Goal: Task Accomplishment & Management: Complete application form

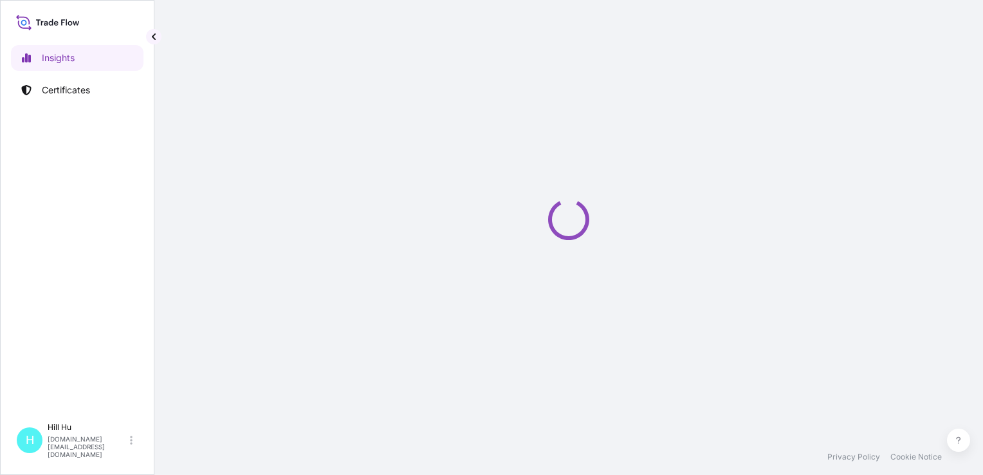
select select "2025"
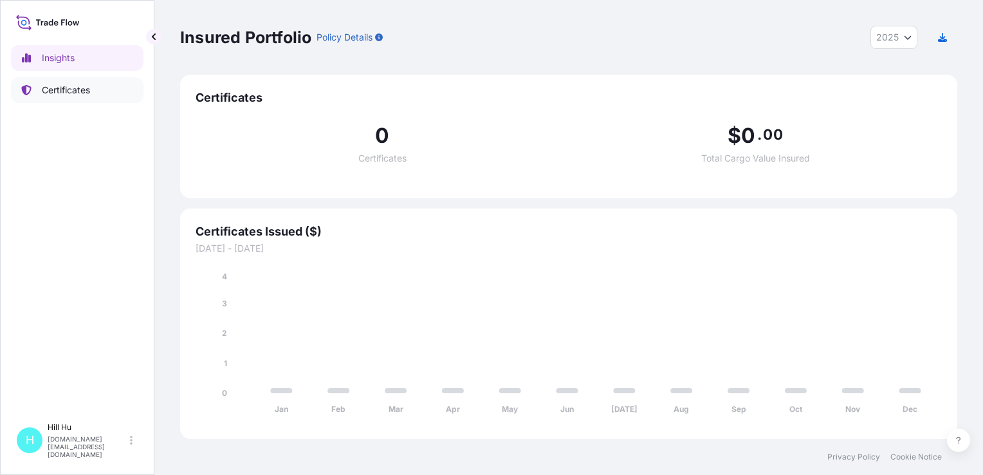
click at [66, 91] on p "Certificates" at bounding box center [66, 90] width 48 height 13
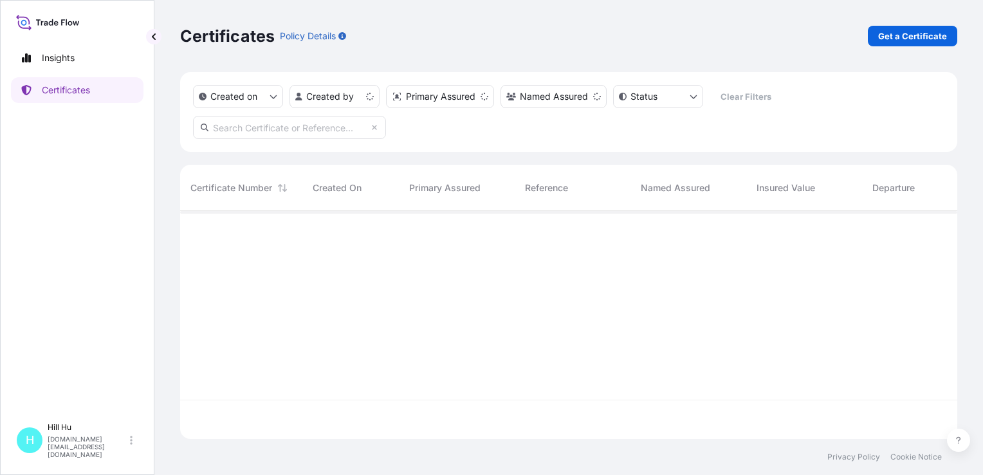
scroll to position [225, 767]
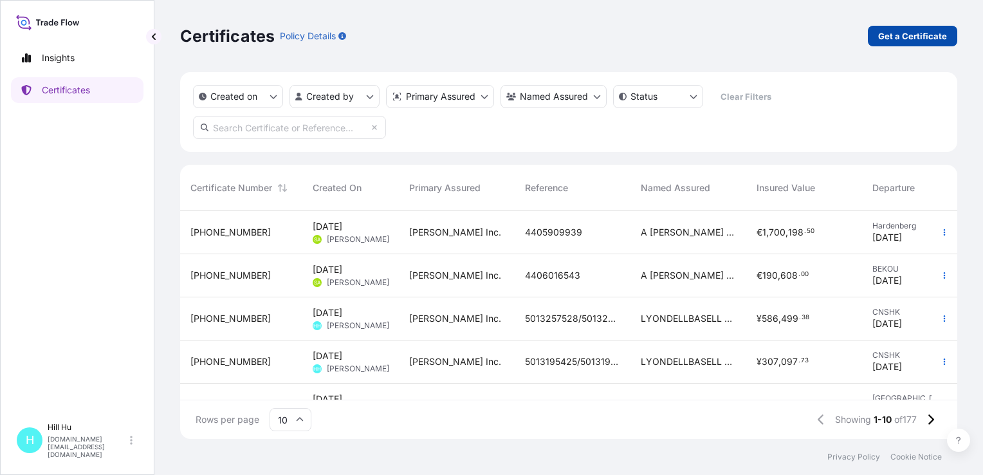
click at [919, 32] on p "Get a Certificate" at bounding box center [912, 36] width 69 height 13
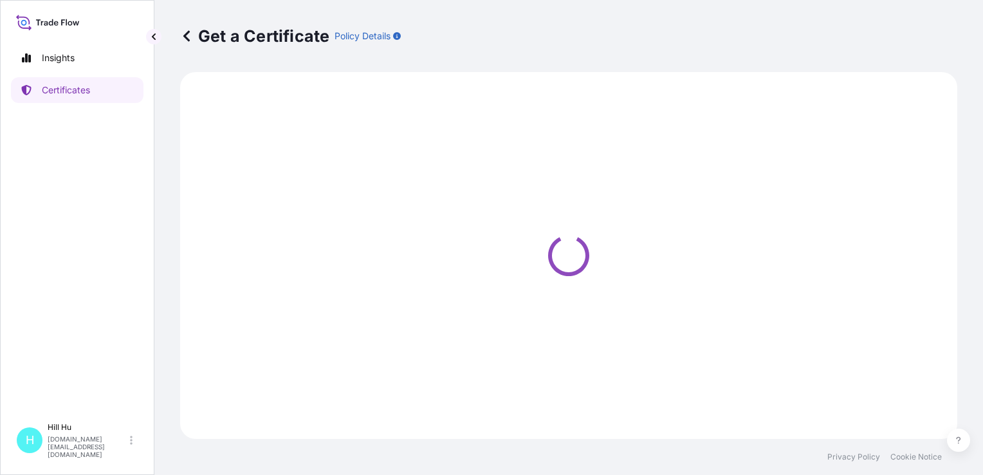
select select "Sea"
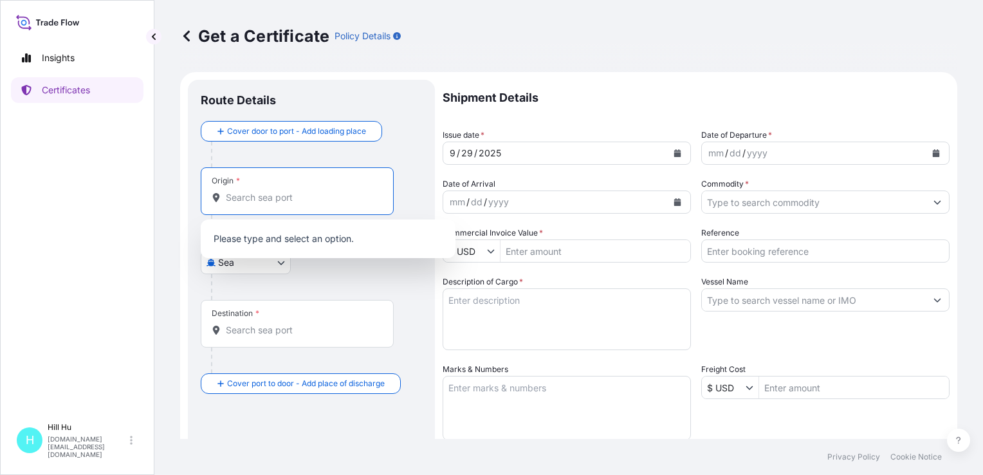
click at [237, 199] on input "Origin *" at bounding box center [302, 197] width 152 height 13
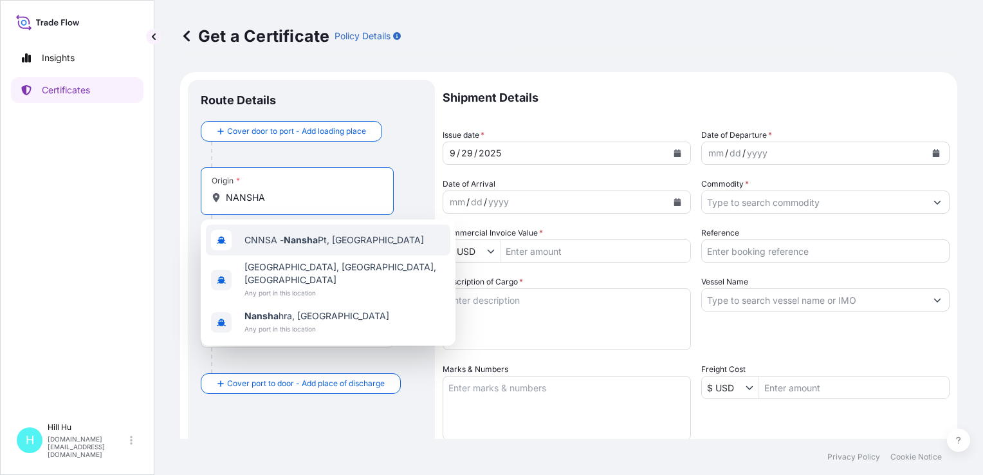
click at [322, 234] on span "CNNSA - Nansha Pt, [GEOGRAPHIC_DATA]" at bounding box center [333, 240] width 179 height 13
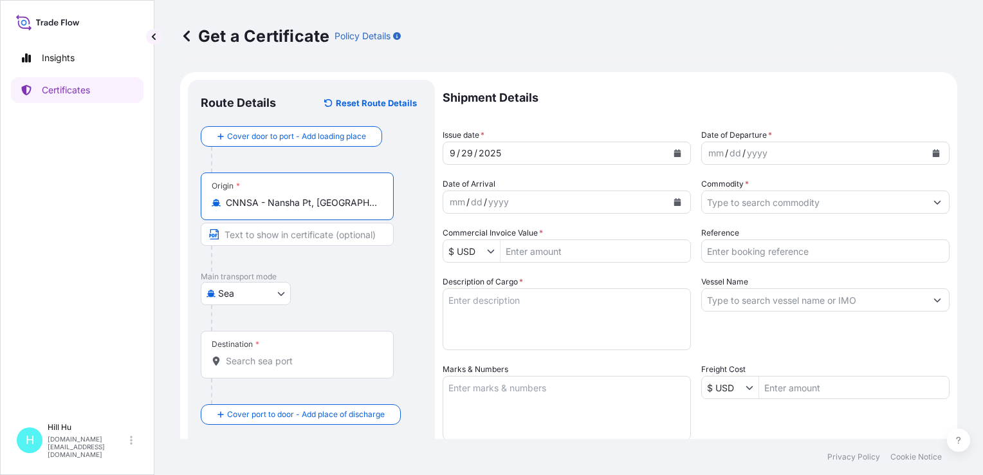
type input "CNNSA - Nansha Pt, [GEOGRAPHIC_DATA]"
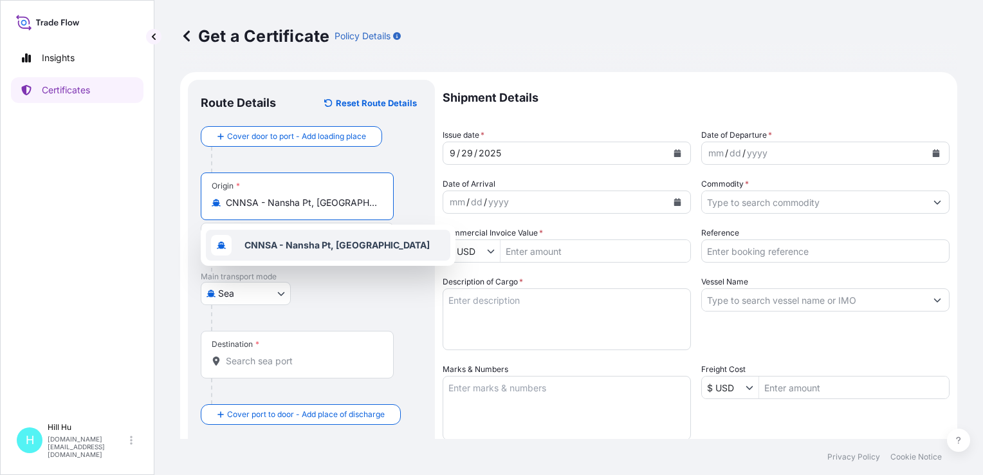
click at [288, 239] on span "CNNSA - Nansha Pt, [GEOGRAPHIC_DATA]" at bounding box center [336, 245] width 185 height 13
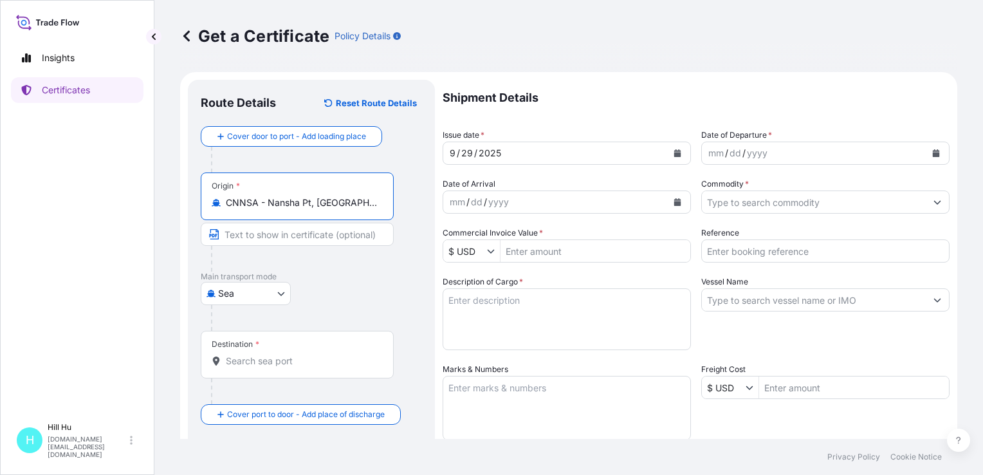
click at [237, 352] on div "Destination *" at bounding box center [297, 355] width 193 height 48
click at [237, 354] on input "Destination *" at bounding box center [302, 360] width 152 height 13
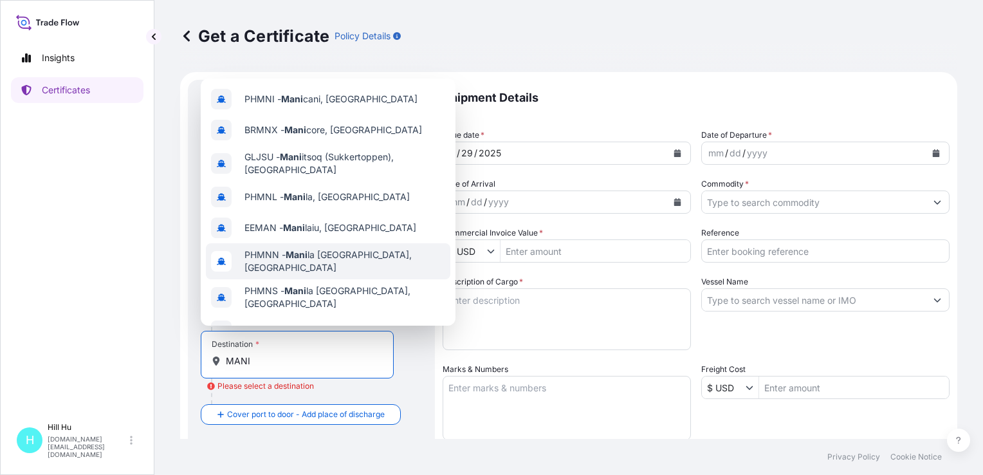
click at [341, 257] on span "PHMNN - [GEOGRAPHIC_DATA], [GEOGRAPHIC_DATA]" at bounding box center [344, 261] width 201 height 26
type input "PHMNN - [GEOGRAPHIC_DATA], [GEOGRAPHIC_DATA]"
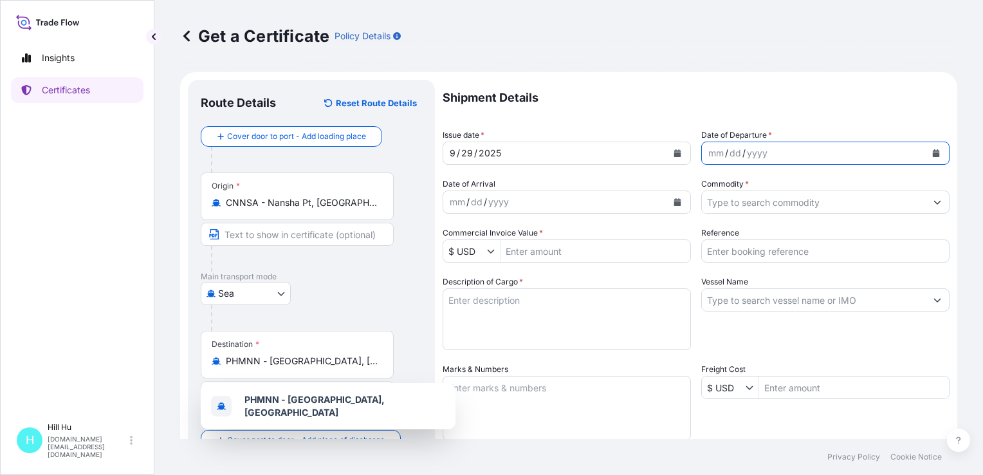
click at [926, 148] on button "Calendar" at bounding box center [936, 153] width 21 height 21
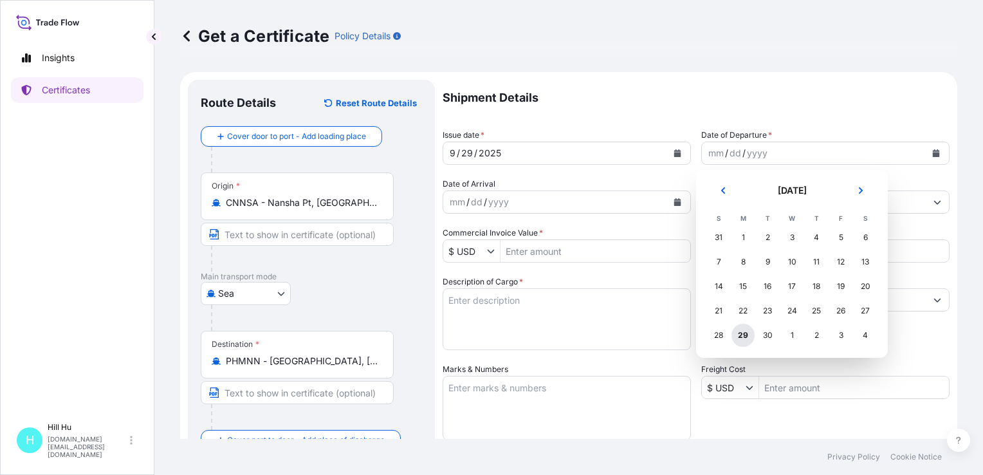
click at [744, 337] on div "29" at bounding box center [743, 335] width 23 height 23
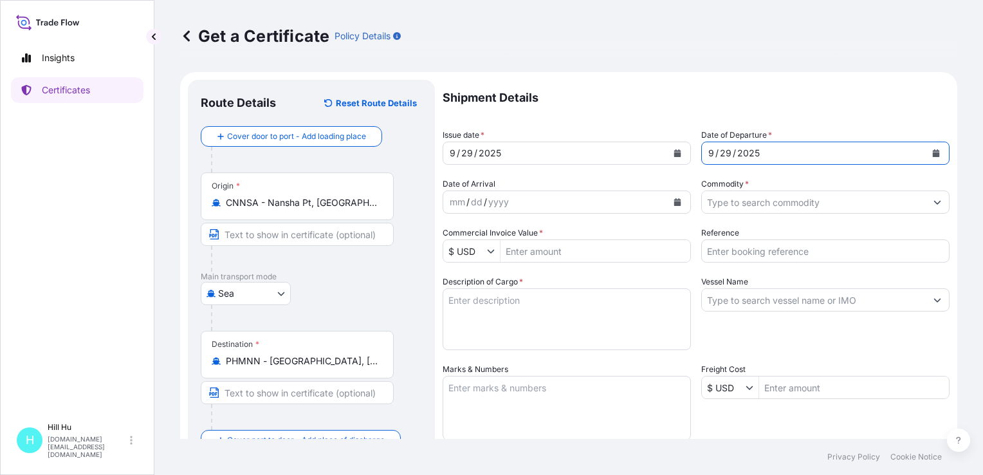
click at [778, 205] on input "Commodity *" at bounding box center [814, 201] width 224 height 23
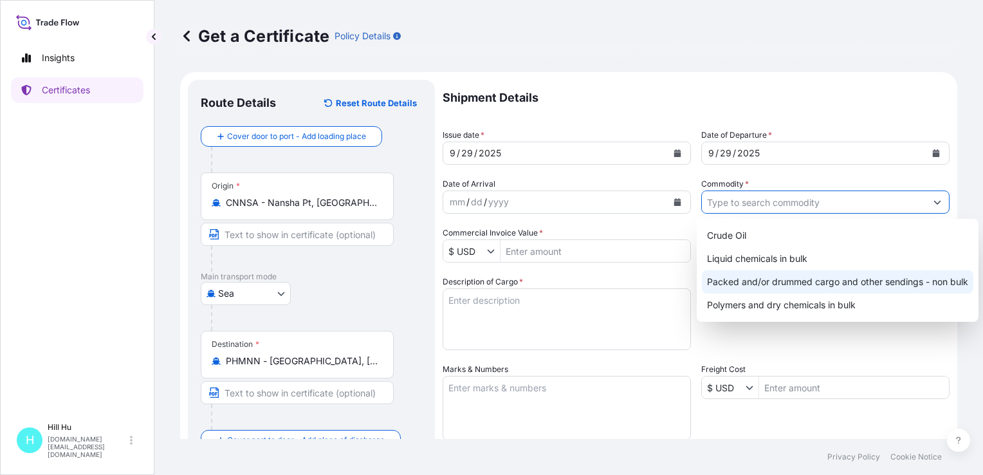
click at [787, 288] on div "Packed and/or drummed cargo and other sendings - non bulk" at bounding box center [838, 281] width 272 height 23
type input "Packed and/or drummed cargo and other sendings - non bulk"
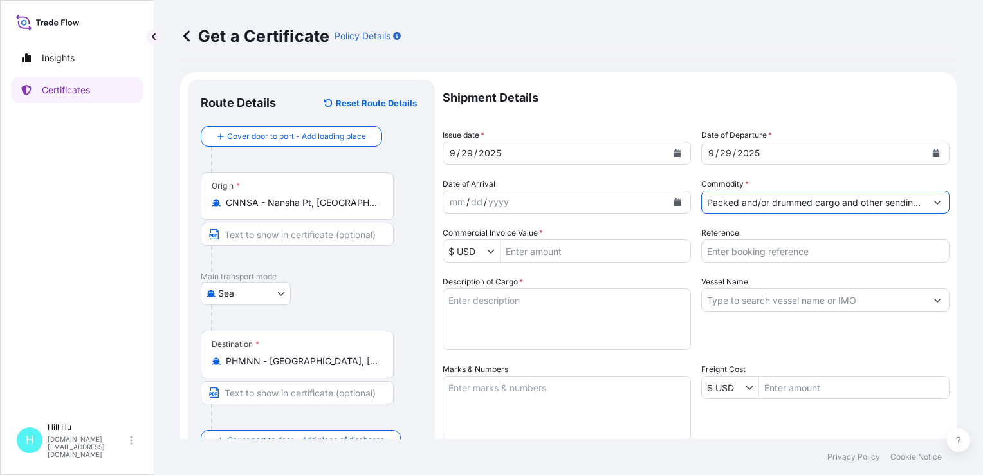
click at [492, 253] on icon "Show suggestions" at bounding box center [491, 251] width 8 height 8
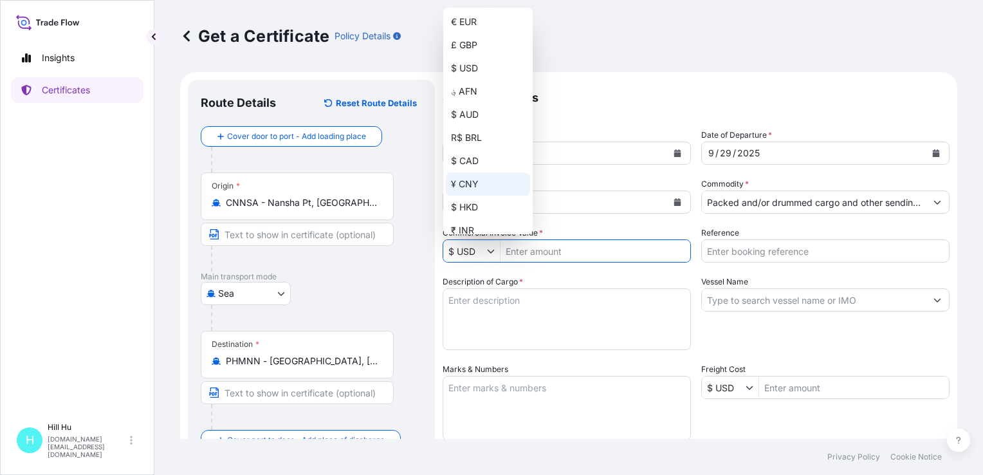
click at [462, 179] on div "¥ CNY" at bounding box center [488, 183] width 84 height 23
type input "¥ CNY"
click at [468, 188] on div "¥ CNY" at bounding box center [488, 183] width 84 height 23
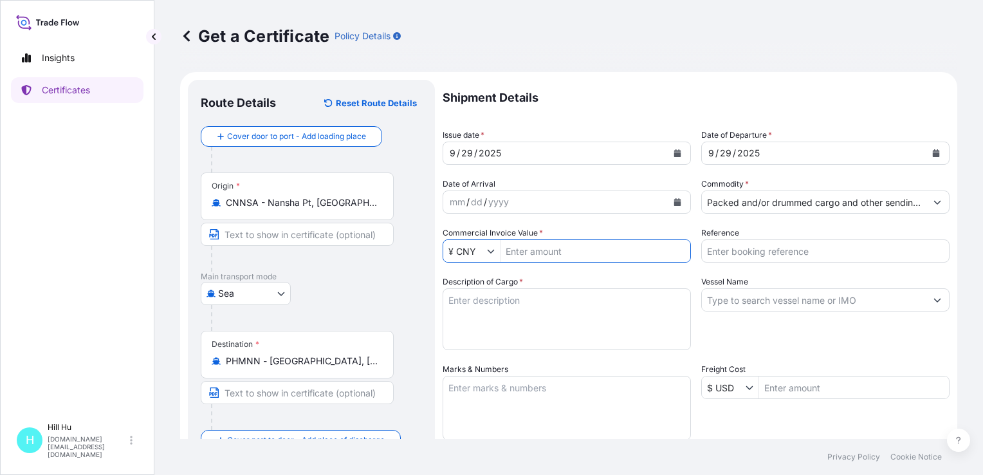
click at [533, 255] on input "Commercial Invoice Value *" at bounding box center [596, 250] width 190 height 23
paste input "5,685.60"
type input "5,685.6"
drag, startPoint x: 497, startPoint y: 295, endPoint x: 508, endPoint y: 300, distance: 12.1
click at [497, 295] on textarea "Description of Cargo *" at bounding box center [567, 319] width 248 height 62
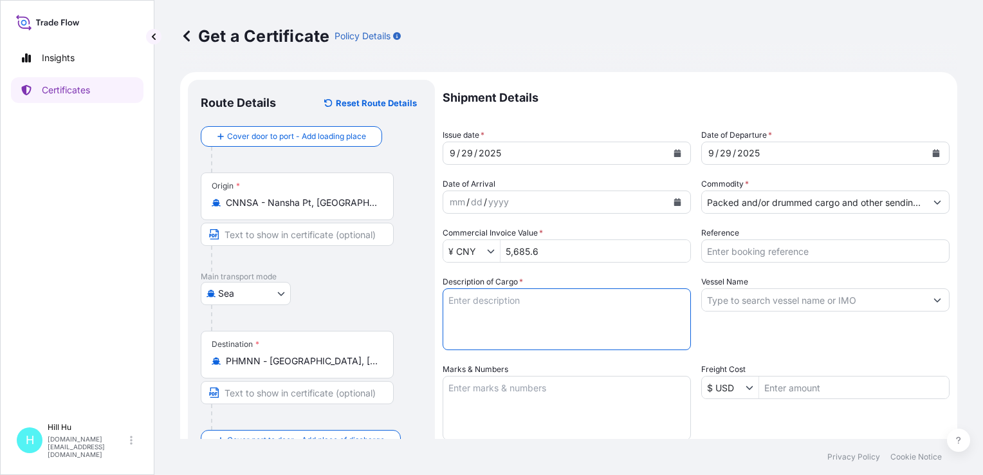
click at [483, 309] on textarea "Description of Cargo *" at bounding box center [567, 319] width 248 height 62
paste textarea "SCHULAMID XM GF50 BLK968001"
type textarea "SCHULAMID XM GF50 BLK968001"
click at [732, 254] on input "Reference" at bounding box center [825, 250] width 248 height 23
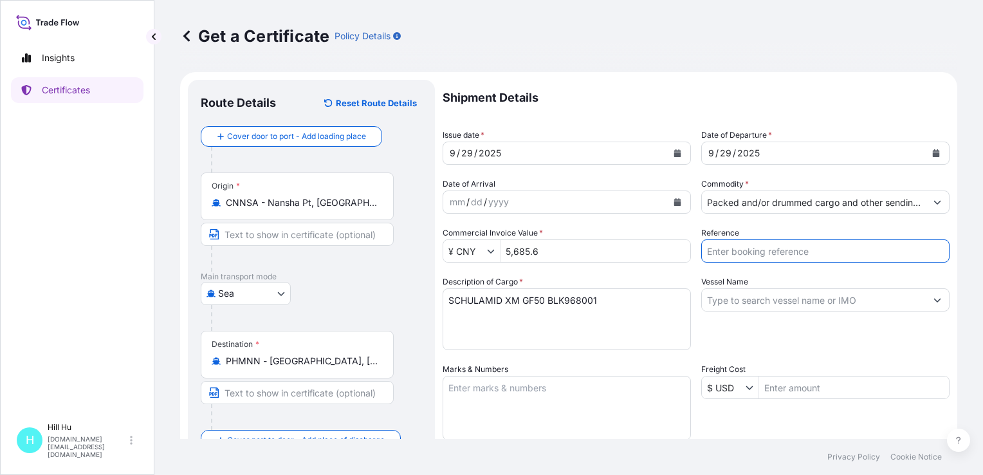
click at [717, 245] on input "Reference" at bounding box center [825, 250] width 248 height 23
paste input "5013250068"
type input "5013250068"
click at [729, 303] on input "Vessel Name" at bounding box center [814, 299] width 224 height 23
click at [764, 300] on input "Vessel Name" at bounding box center [814, 299] width 224 height 23
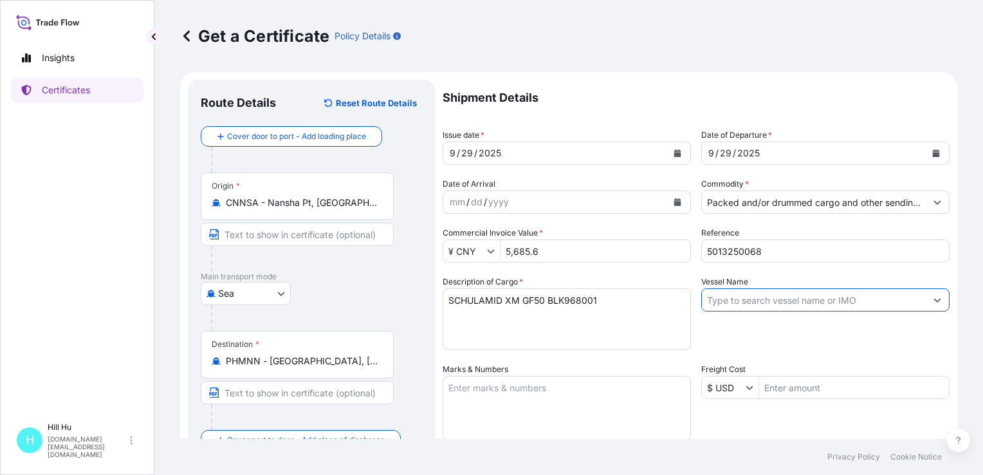
paste input "TS [GEOGRAPHIC_DATA]"
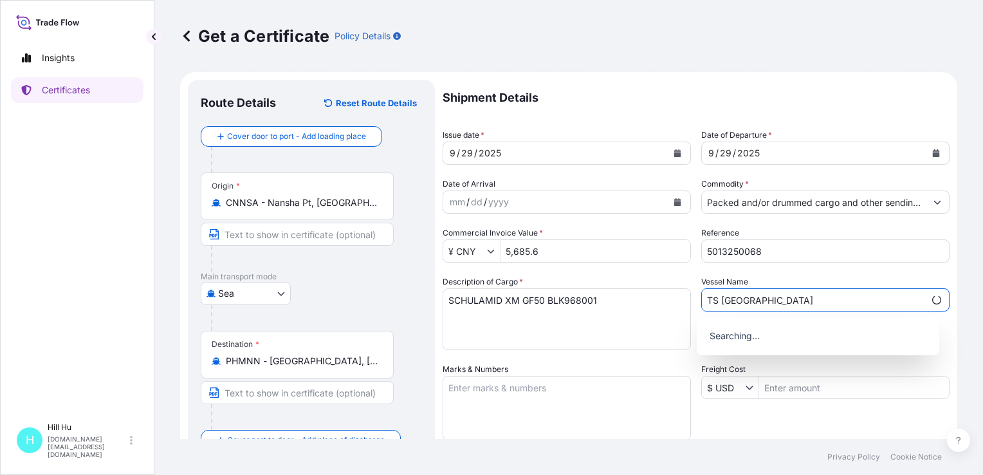
type input "TS [GEOGRAPHIC_DATA]"
click at [614, 304] on textarea "SCHULAMID XM GF50 BLK968001" at bounding box center [567, 319] width 248 height 62
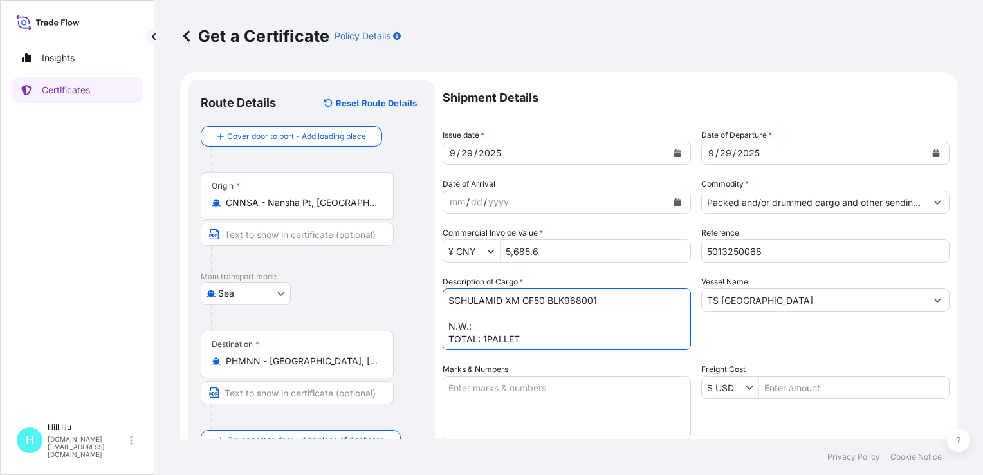
drag, startPoint x: 483, startPoint y: 338, endPoint x: 520, endPoint y: 336, distance: 37.4
click at [520, 336] on textarea "SCHULAMID XM GF50 BLK968001 N.W.: TOTAL: 1PALLET" at bounding box center [567, 319] width 248 height 62
click at [494, 327] on textarea "SCHULAMID XM GF50 BLK968001 N.W.: TOTAL: 4CARTONS" at bounding box center [567, 319] width 248 height 62
type textarea "SCHULAMID XM GF50 BLK968001 N.W.: 100KGS TOTAL: 4CARTONS"
click at [492, 396] on textarea "Marks & Numbers" at bounding box center [567, 408] width 248 height 64
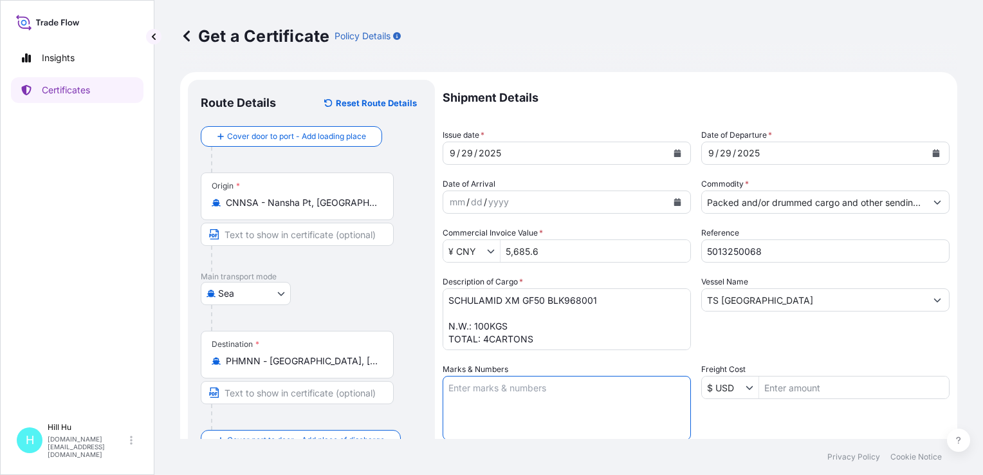
paste textarea "LyondellBasell"
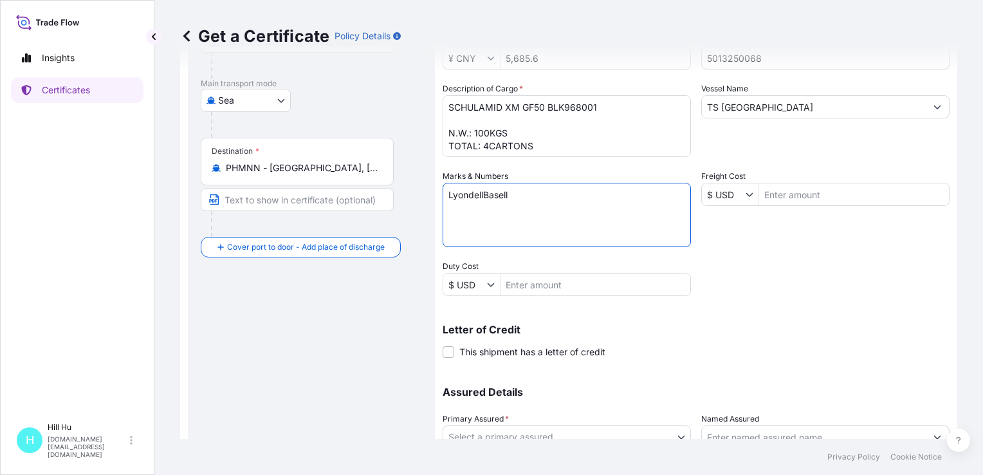
scroll to position [297, 0]
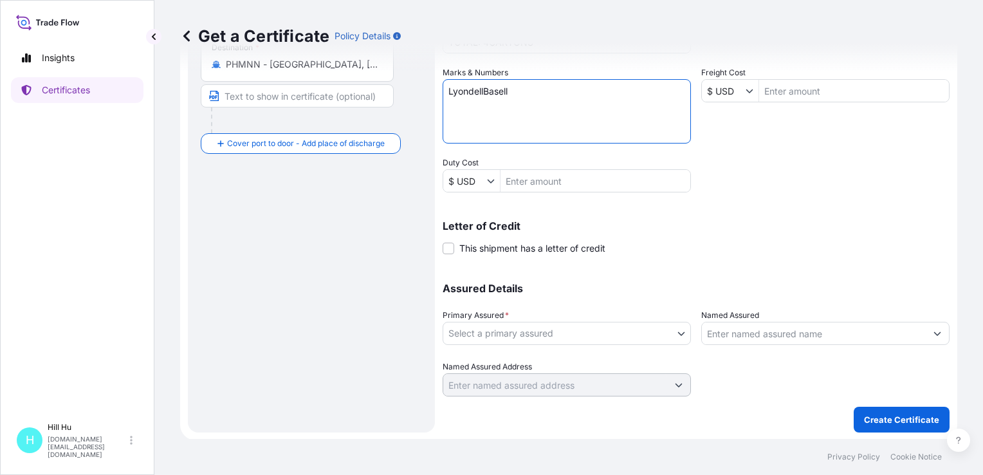
type textarea "LyondellBasell"
click at [526, 332] on body "Insights Certificates [GEOGRAPHIC_DATA][DOMAIN_NAME][EMAIL_ADDRESS][DOMAIN_NAME…" at bounding box center [491, 237] width 983 height 475
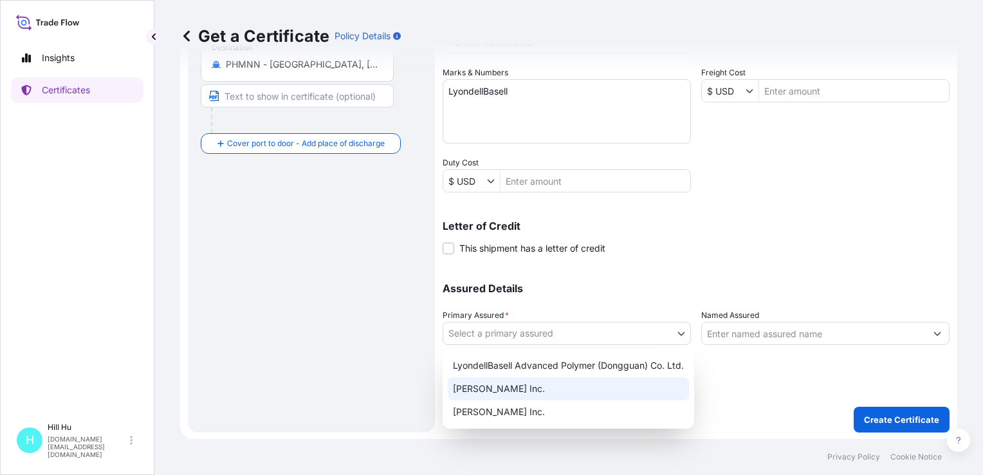
click at [503, 390] on div "[PERSON_NAME] Inc." at bounding box center [568, 388] width 241 height 23
select select "32057"
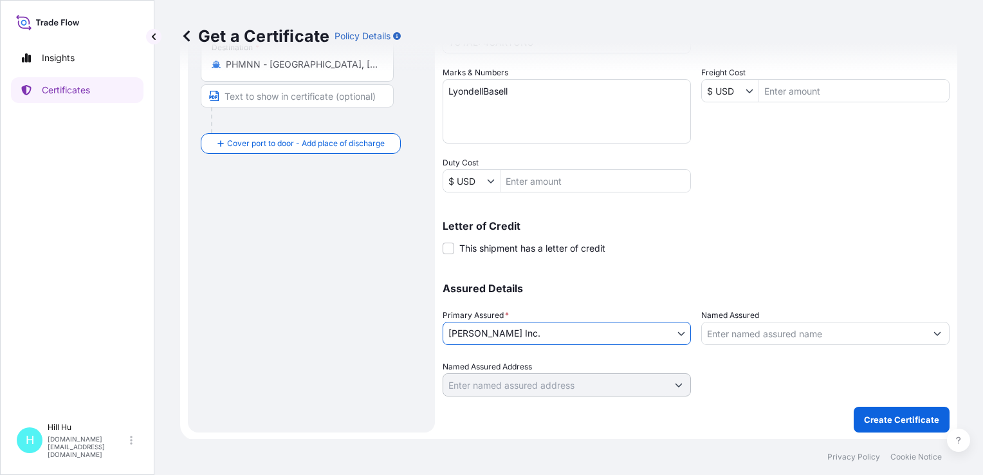
click at [791, 330] on input "Named Assured" at bounding box center [814, 333] width 224 height 23
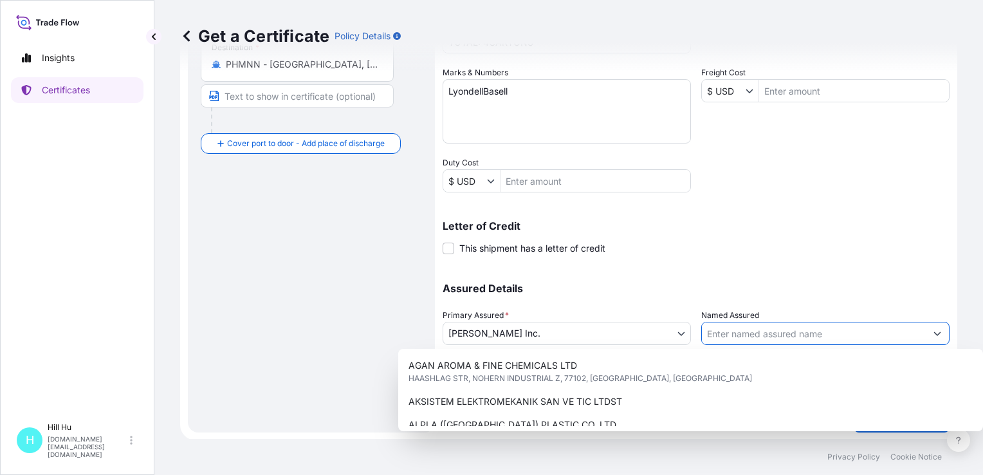
paste input "LyondellBasell Advanced Polymer (Dongguan) Co. Ltd."
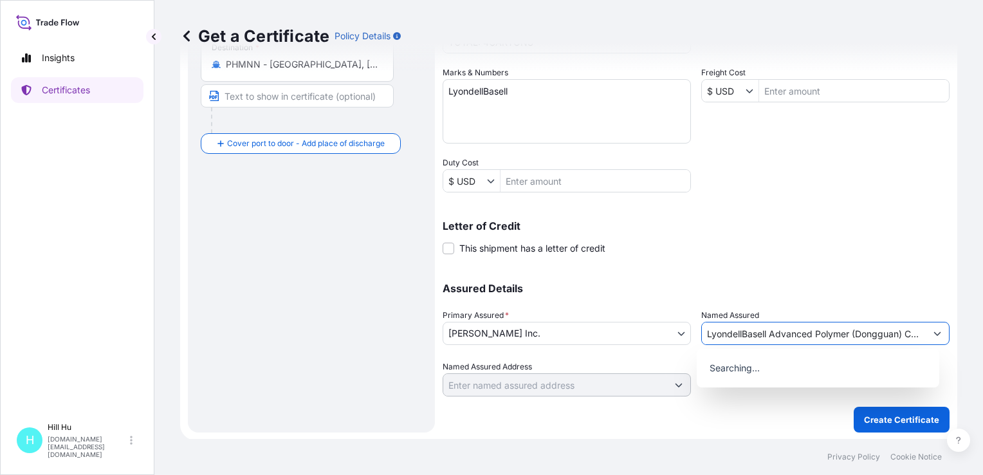
type input "LyondellBasell Advanced Polymer (Dongguan) Co. Ltd."
click at [833, 250] on div "Letter of Credit This shipment has a letter of credit Letter of credit * Letter…" at bounding box center [696, 238] width 507 height 34
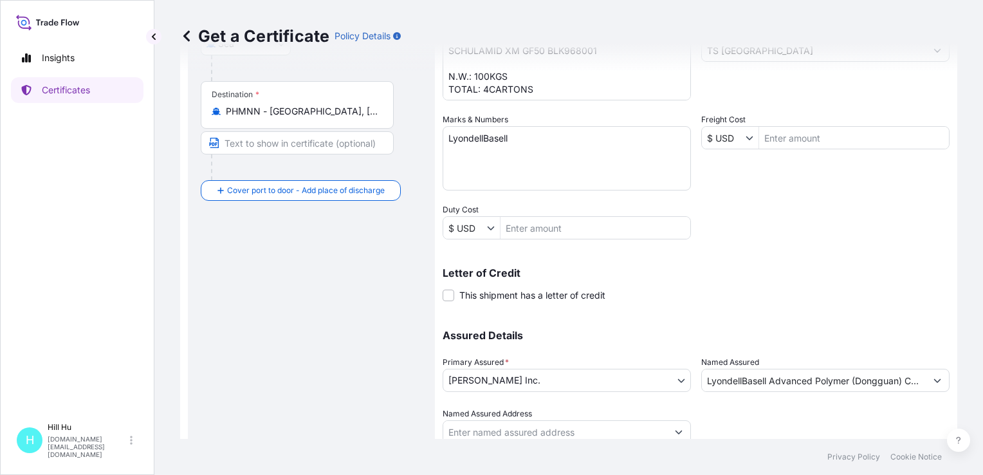
scroll to position [297, 0]
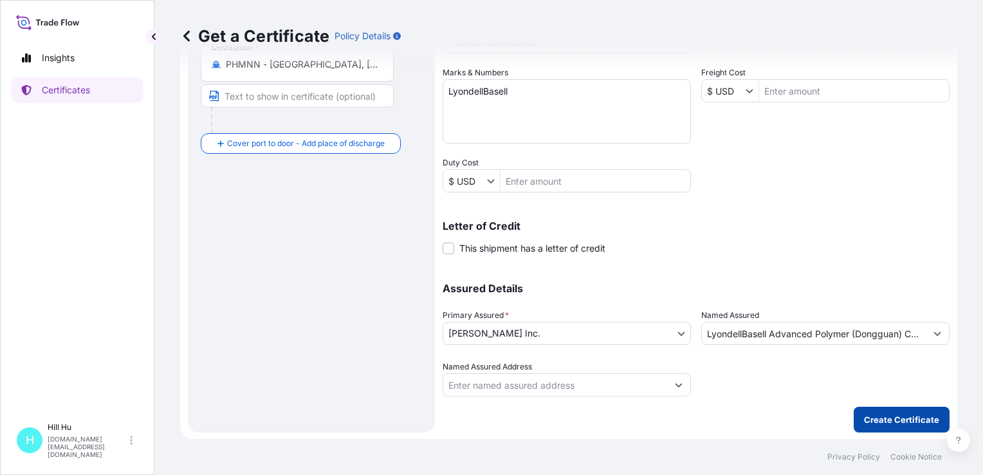
click at [892, 415] on p "Create Certificate" at bounding box center [901, 419] width 75 height 13
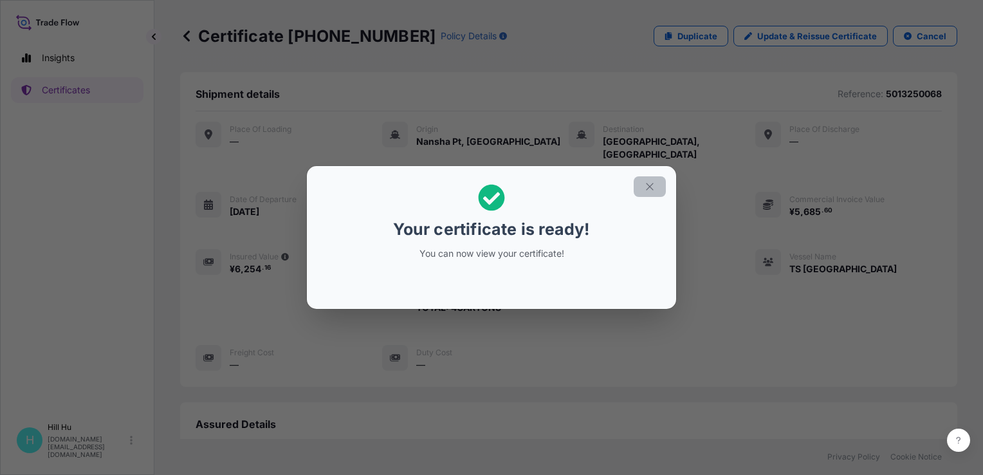
click at [646, 187] on icon "button" at bounding box center [650, 187] width 12 height 12
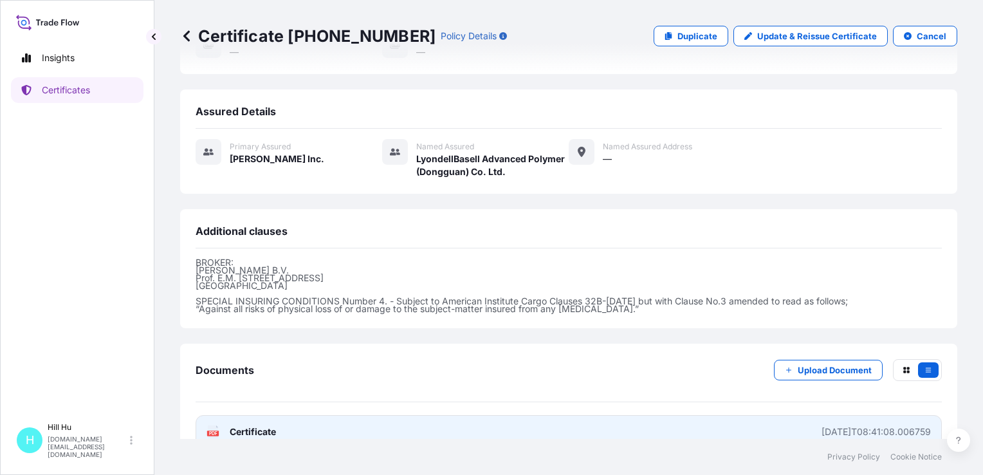
scroll to position [333, 0]
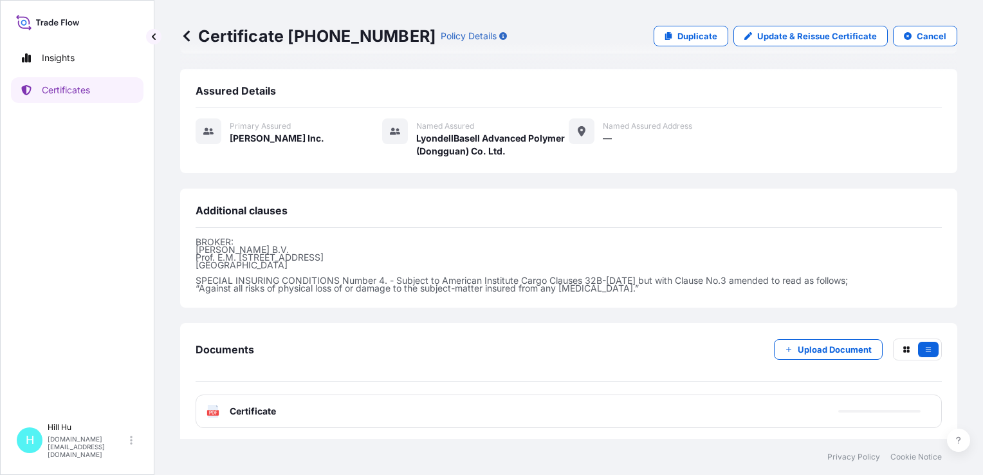
click at [252, 405] on span "Certificate" at bounding box center [253, 411] width 46 height 13
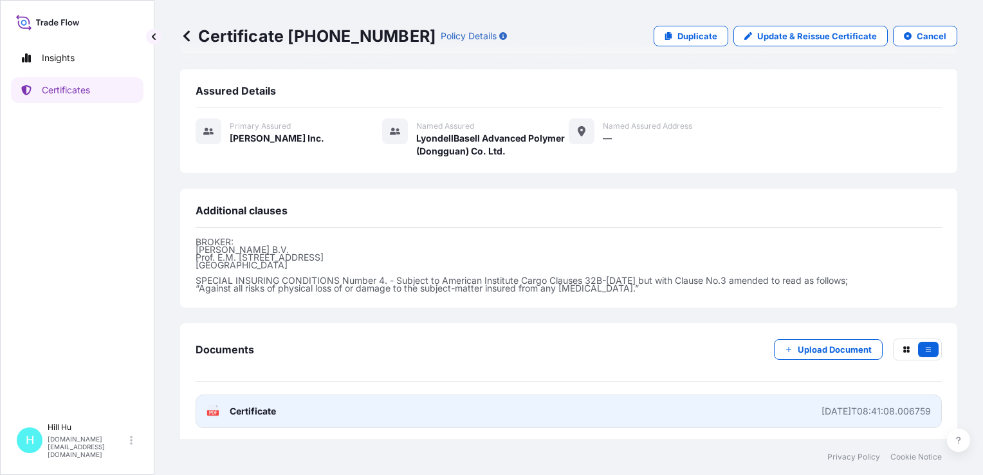
click at [252, 408] on span "Certificate" at bounding box center [253, 411] width 46 height 13
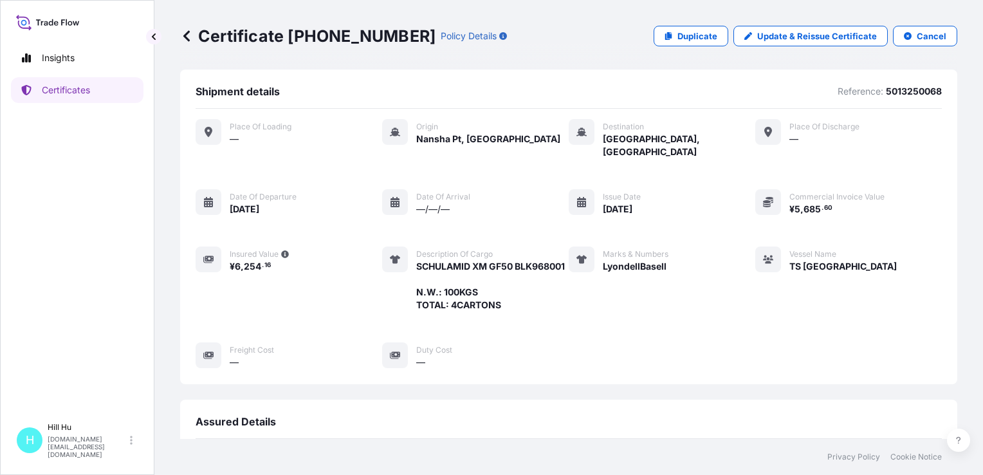
scroll to position [0, 0]
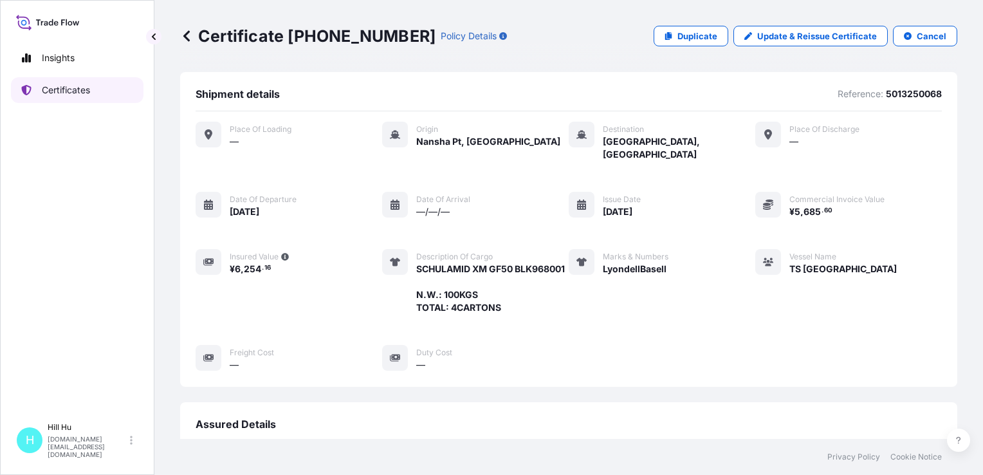
click at [72, 91] on p "Certificates" at bounding box center [66, 90] width 48 height 13
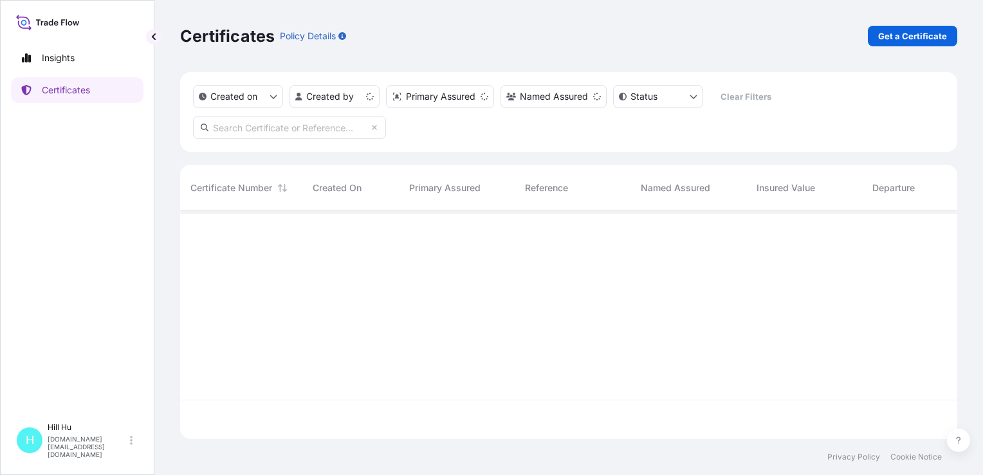
scroll to position [225, 767]
click at [934, 36] on p "Get a Certificate" at bounding box center [912, 36] width 69 height 13
select select "Sea"
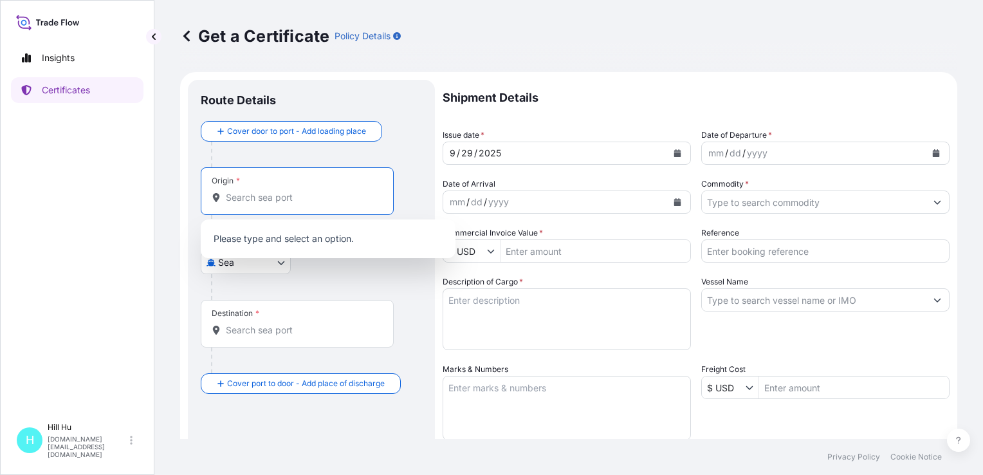
click at [263, 202] on input "Origin *" at bounding box center [302, 197] width 152 height 13
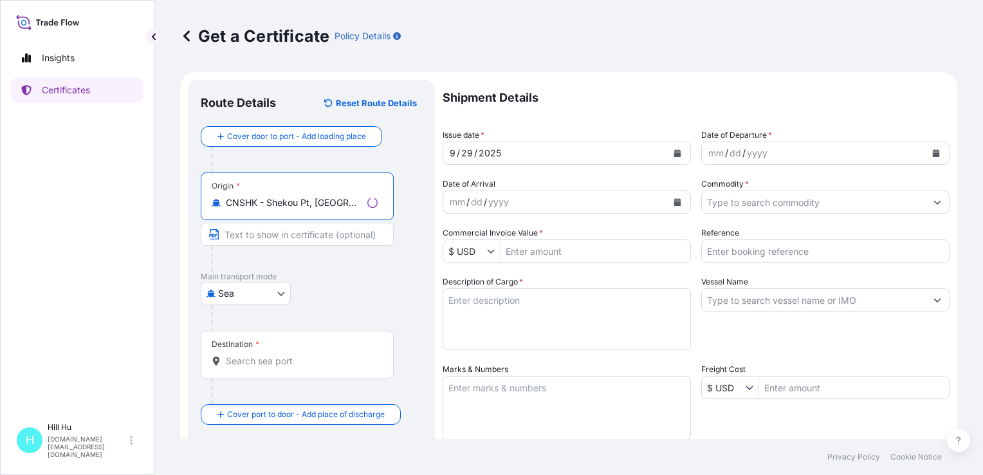
type input "CNSHK - Shekou Pt, China"
click at [235, 360] on input "Destination *" at bounding box center [302, 360] width 152 height 13
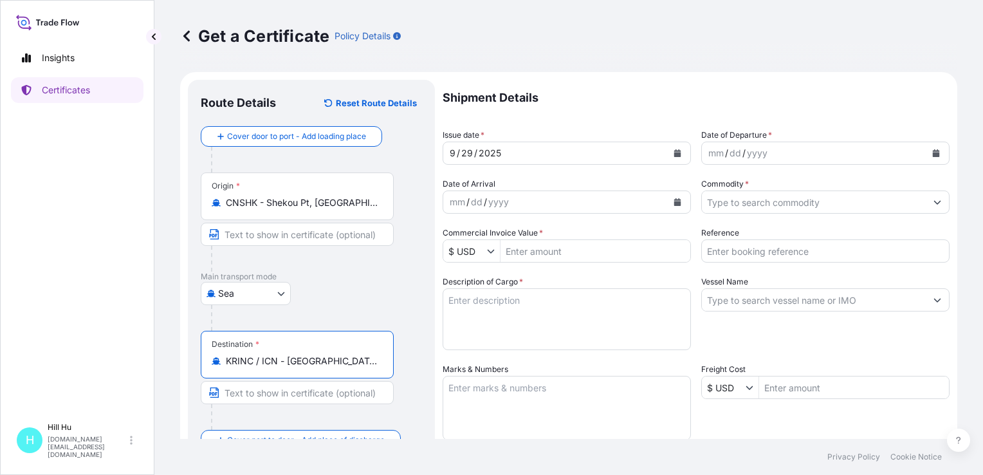
type input "KRINC / ICN - Incheon, Korea, South"
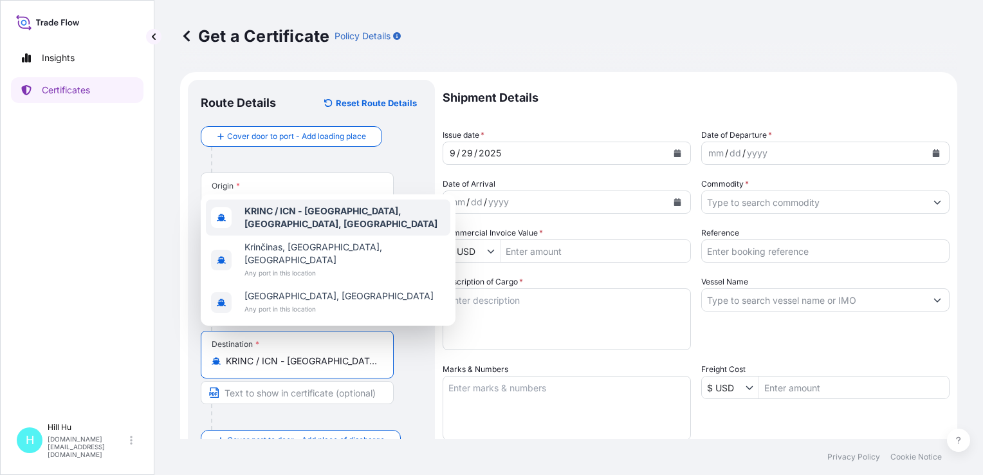
click at [277, 222] on b "KRINC / ICN - Incheon, Korea, South" at bounding box center [340, 217] width 193 height 24
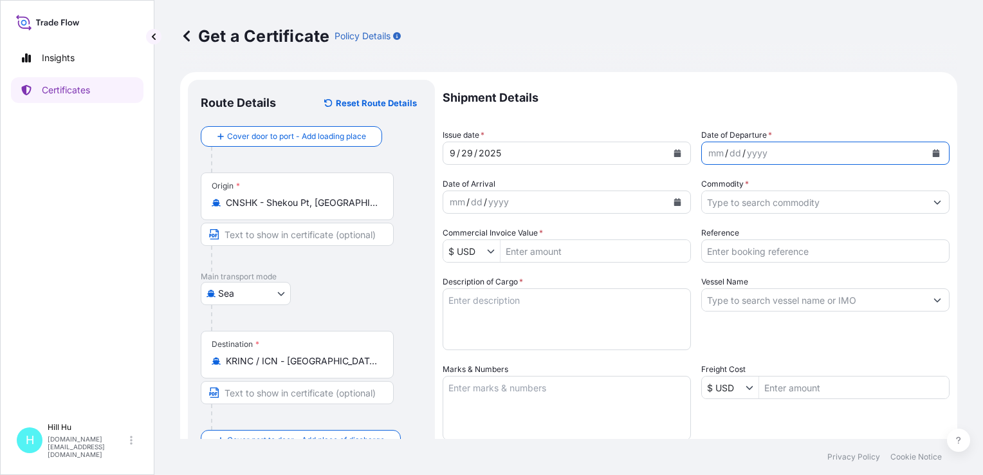
click at [932, 152] on icon "Calendar" at bounding box center [936, 153] width 8 height 8
click at [932, 155] on icon "Calendar" at bounding box center [936, 153] width 8 height 8
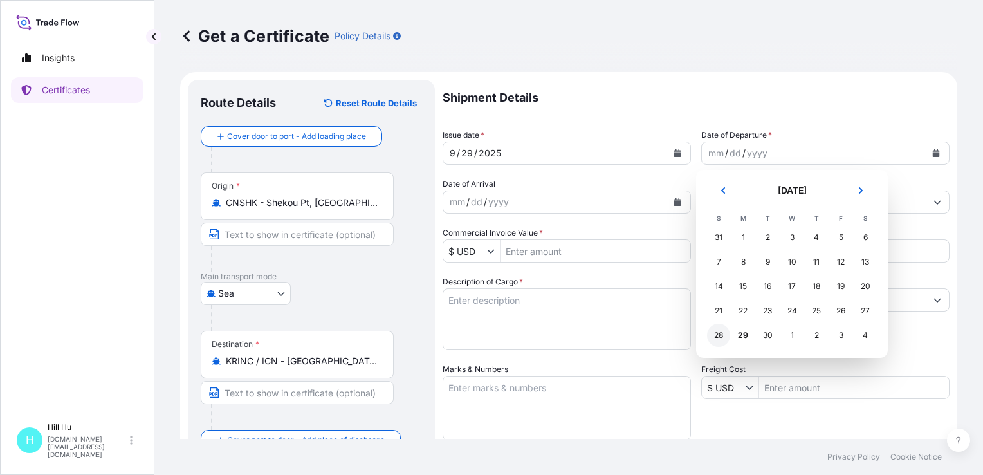
click at [724, 333] on div "28" at bounding box center [718, 335] width 23 height 23
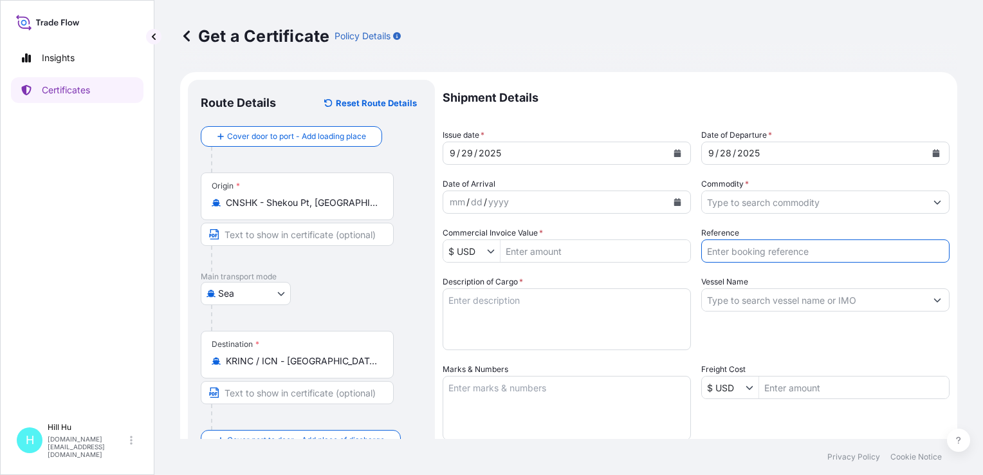
click at [750, 253] on input "Reference" at bounding box center [825, 250] width 248 height 23
paste input "5013257528"
paste input "5013270602"
type input "5013257528/5013270602"
click at [809, 198] on input "Commodity *" at bounding box center [814, 201] width 224 height 23
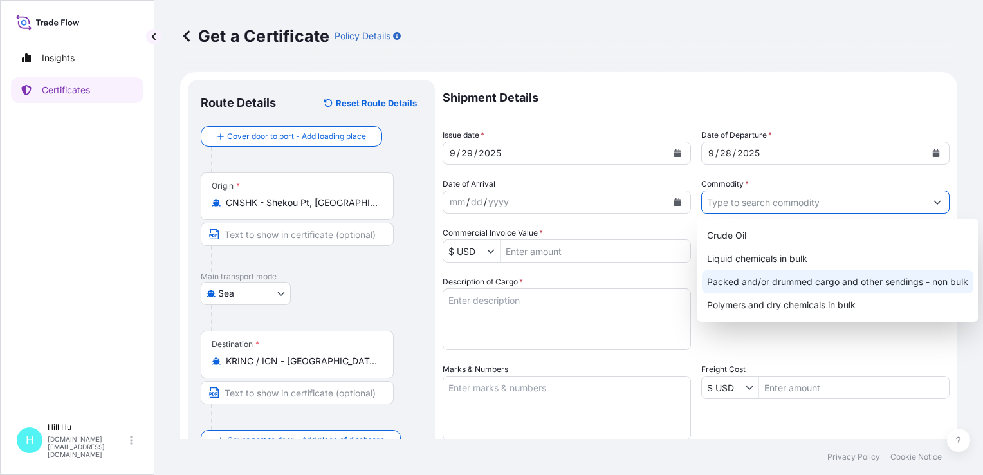
click at [775, 281] on div "Packed and/or drummed cargo and other sendings - non bulk" at bounding box center [838, 281] width 272 height 23
type input "Packed and/or drummed cargo and other sendings - non bulk"
click at [751, 277] on div "Packed and/or drummed cargo and other sendings - non bulk" at bounding box center [838, 281] width 272 height 23
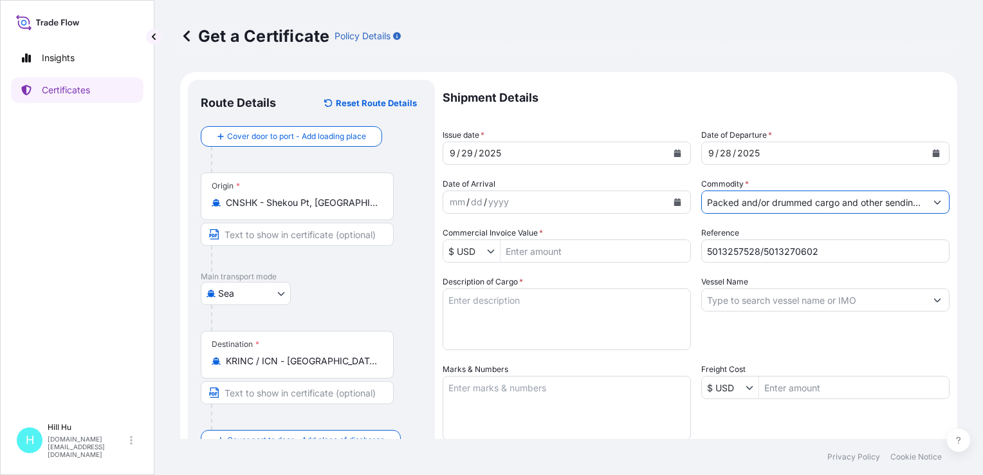
click at [739, 302] on input "Vessel Name" at bounding box center [814, 299] width 224 height 23
paste input "KMTC PENANG"
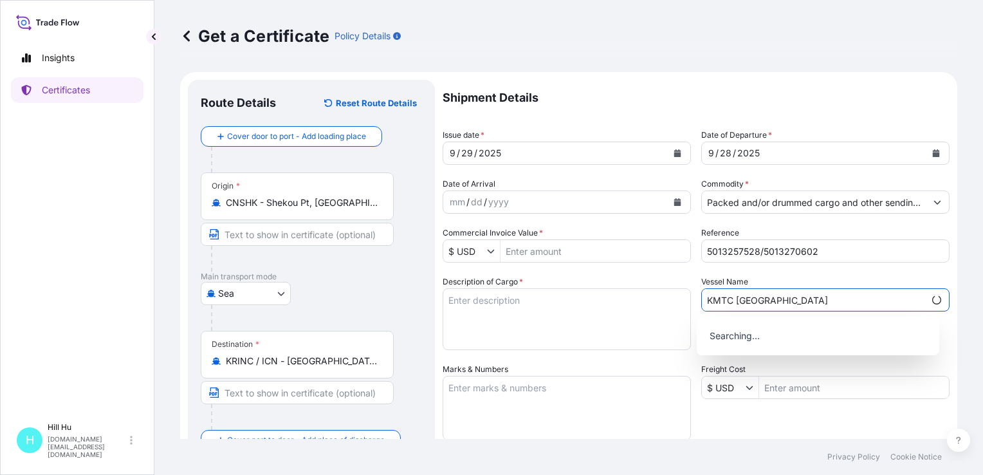
type input "KMTC PENANG"
click at [523, 312] on textarea "Description of Cargo *" at bounding box center [567, 319] width 248 height 62
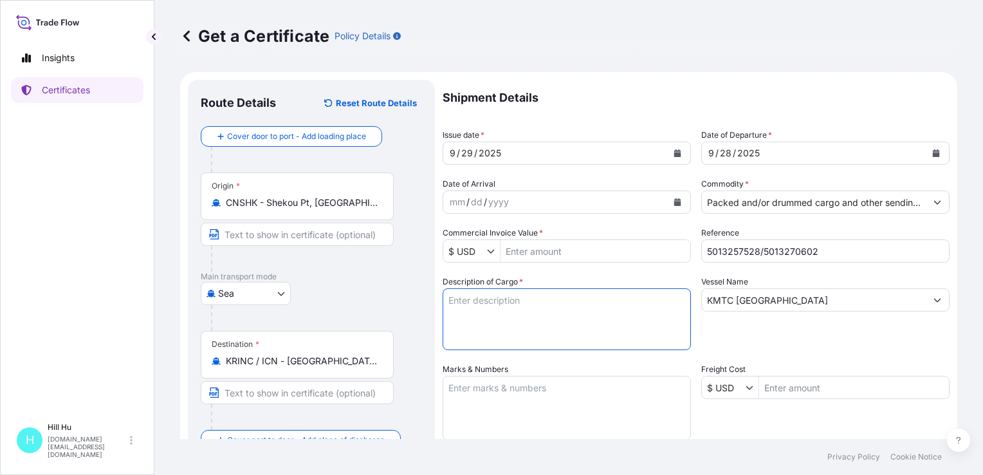
paste textarea "POLYWHITE 8575 ES CN WHI, BG25HT"
click at [625, 302] on textarea "POLYWHITE 8575 ES CN WHI, BG25HT" at bounding box center [567, 319] width 248 height 62
paste textarea "POLYWHITE 8007 ES CN WHI, BG25HT"
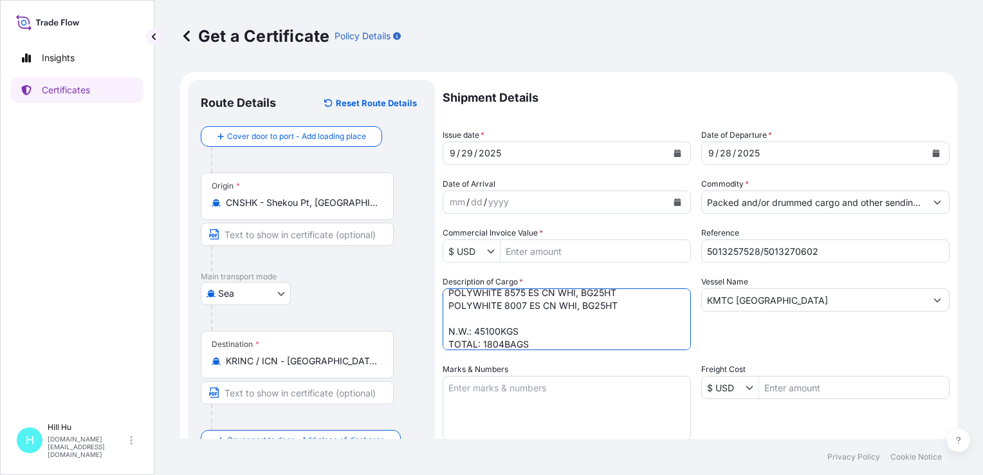
type textarea "POLYWHITE 8575 ES CN WHI, BG25HT POLYWHITE 8007 ES CN WHI, BG25HT N.W.: 45100KG…"
click at [525, 392] on textarea "Marks & Numbers" at bounding box center [567, 408] width 248 height 64
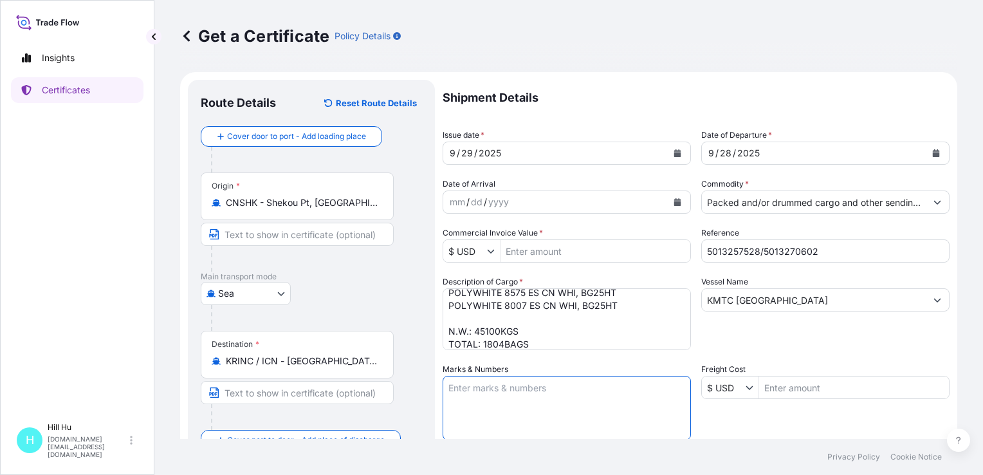
click at [486, 403] on textarea "Marks & Numbers" at bounding box center [567, 408] width 248 height 64
paste textarea "LYONDELLBASELL"
type textarea "LYONDELLBASELL"
click at [497, 250] on button "Show suggestions" at bounding box center [493, 250] width 13 height 13
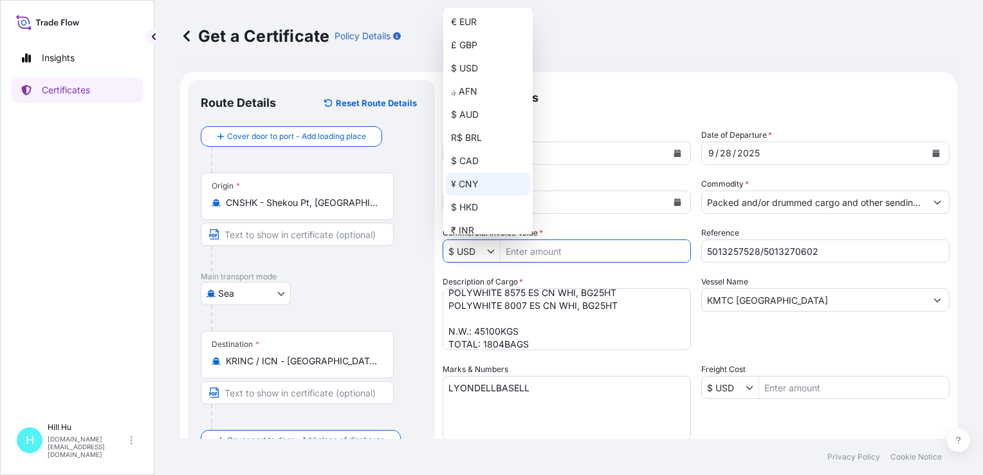
click at [471, 179] on div "¥ CNY" at bounding box center [488, 183] width 84 height 23
type input "¥ CNY"
click at [466, 187] on div "¥ CNY" at bounding box center [488, 183] width 84 height 23
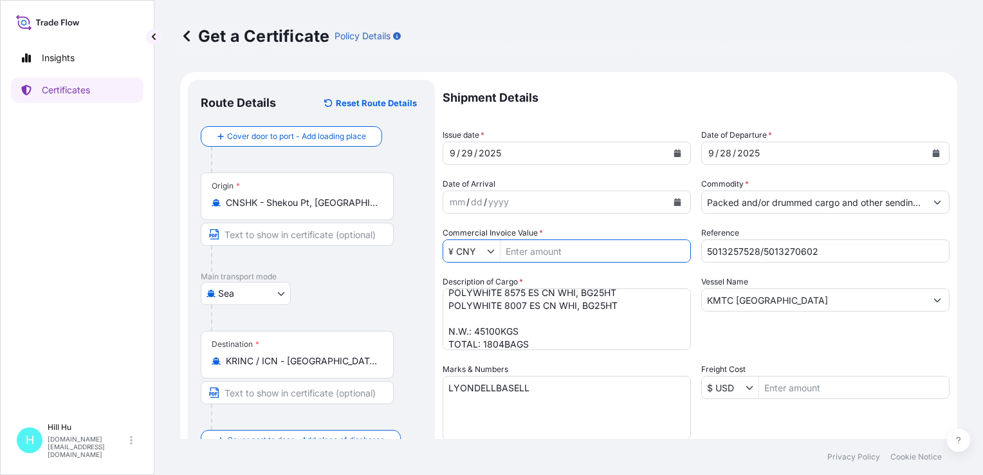
click at [530, 249] on input "Commercial Invoice Value *" at bounding box center [596, 250] width 190 height 23
paste input "533,181.25"
type input "533,181.25"
click at [845, 342] on div "Vessel Name KMTC PENANG" at bounding box center [825, 312] width 248 height 75
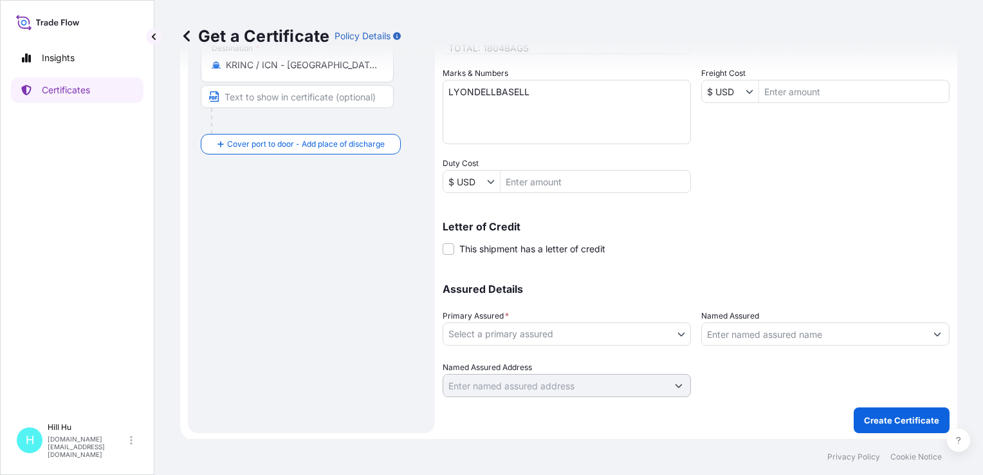
scroll to position [297, 0]
click at [511, 331] on body "533,181.25 Insights Certificates H Hill Hu hill.hu@lyondellbasell.com Get a Cer…" at bounding box center [491, 237] width 983 height 475
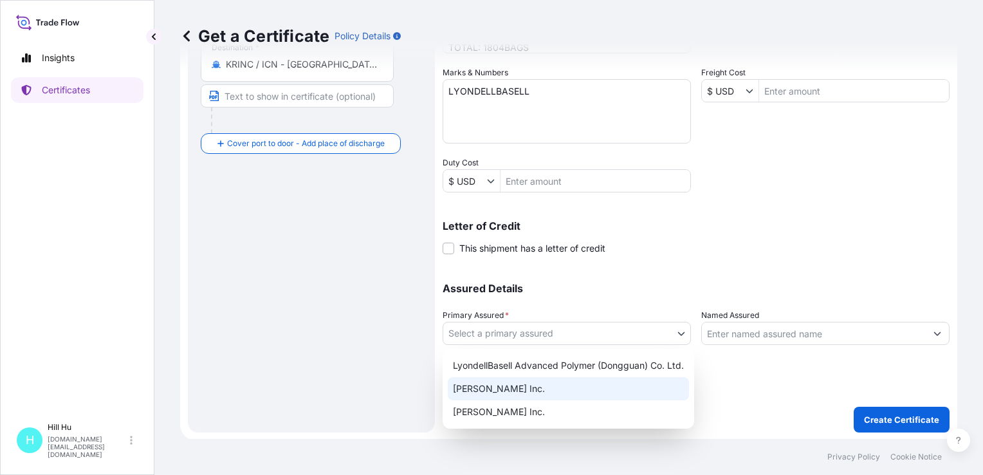
click at [495, 390] on div "A. Schulman Inc." at bounding box center [568, 388] width 241 height 23
select select "32057"
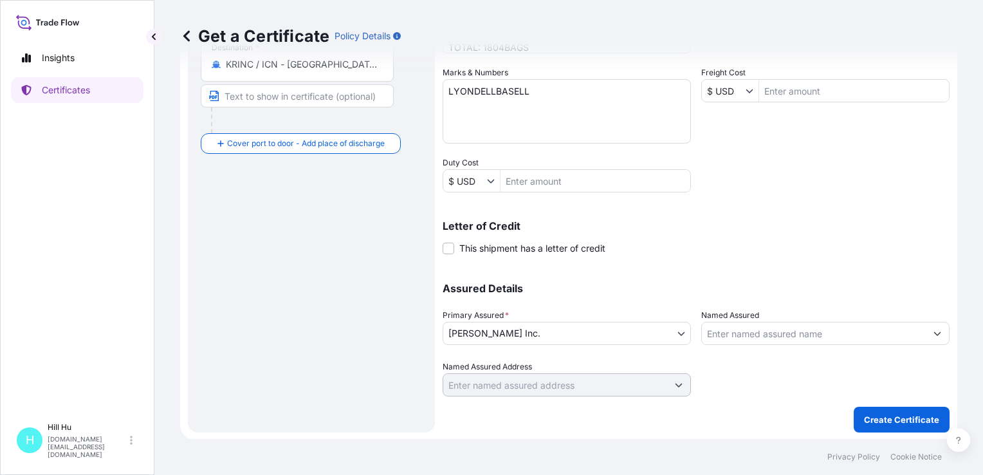
click at [780, 322] on div at bounding box center [825, 333] width 248 height 23
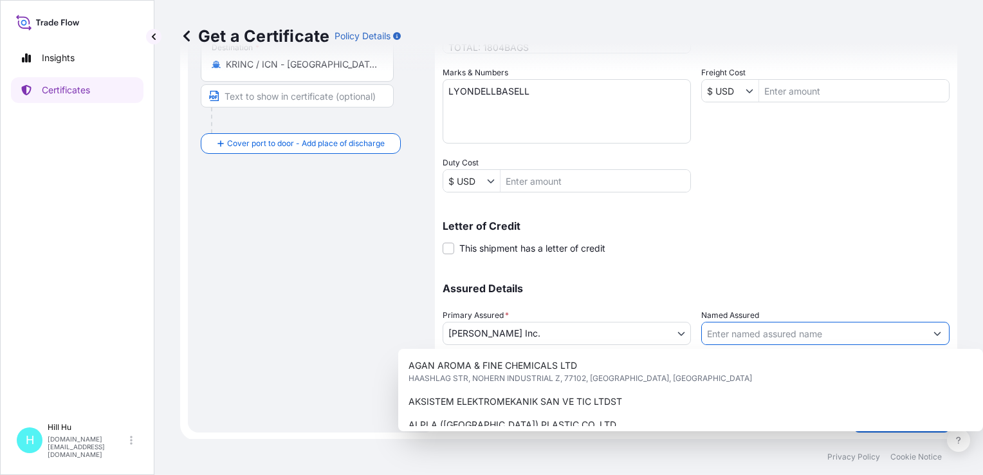
click at [760, 333] on input "Named Assured" at bounding box center [814, 333] width 224 height 23
paste input "LYONDELLBASELL ADVANCED POLYMER (DONGGUAN) CO. LTD."
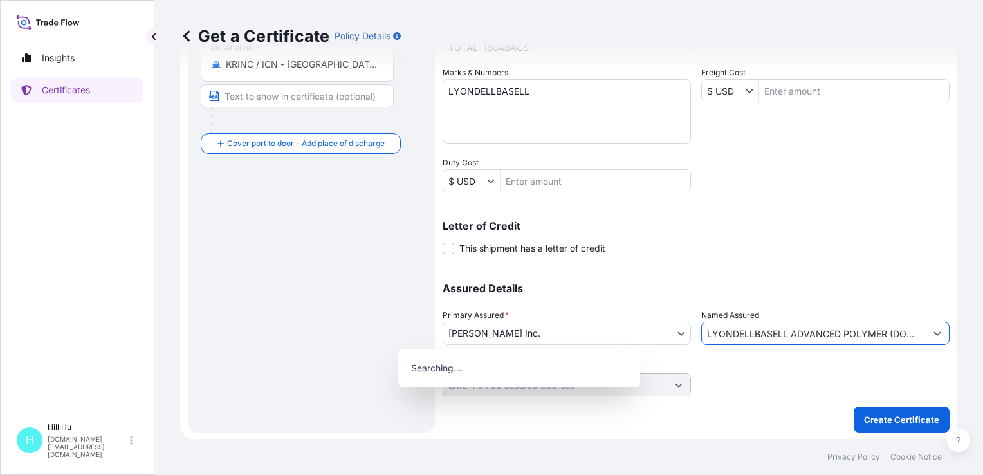
scroll to position [0, 69]
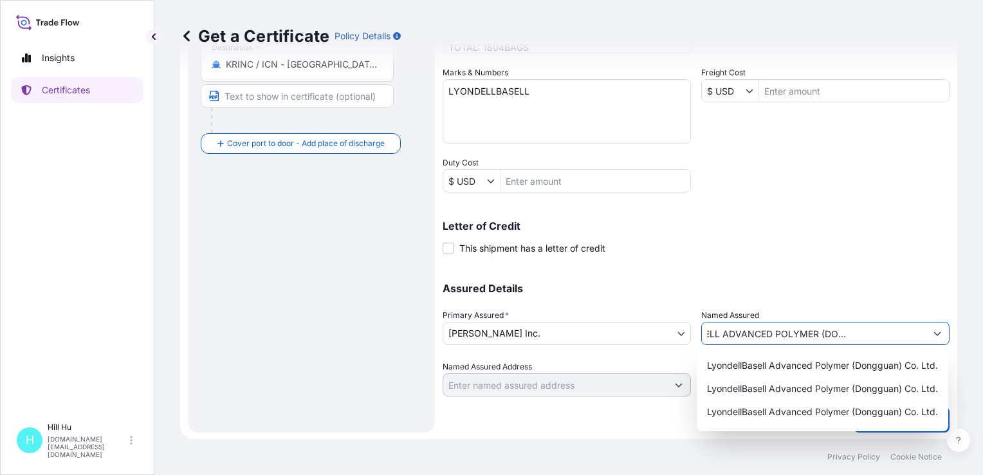
type input "LYONDELLBASELL ADVANCED POLYMER (DONGGUAN) CO. LTD."
click at [793, 271] on div "Assured Details Primary Assured * A. Schulman Inc. LyondellBasell Advanced Poly…" at bounding box center [696, 332] width 507 height 129
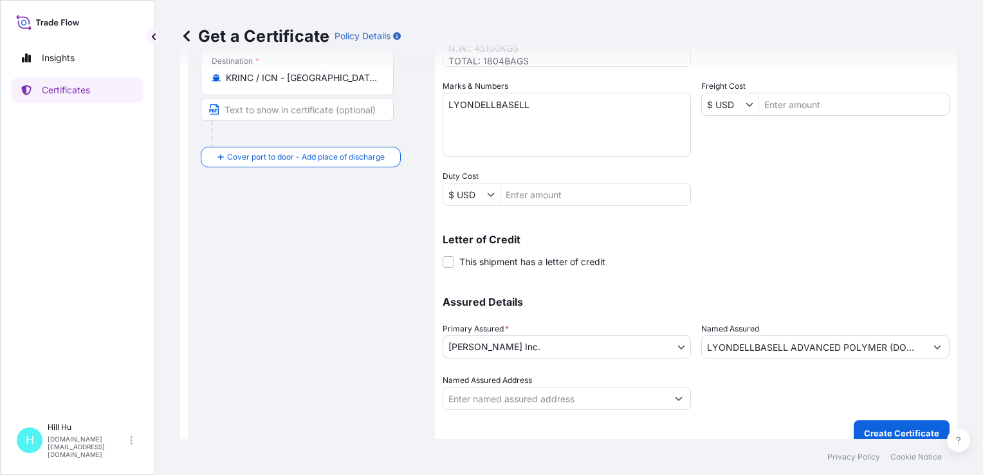
scroll to position [297, 0]
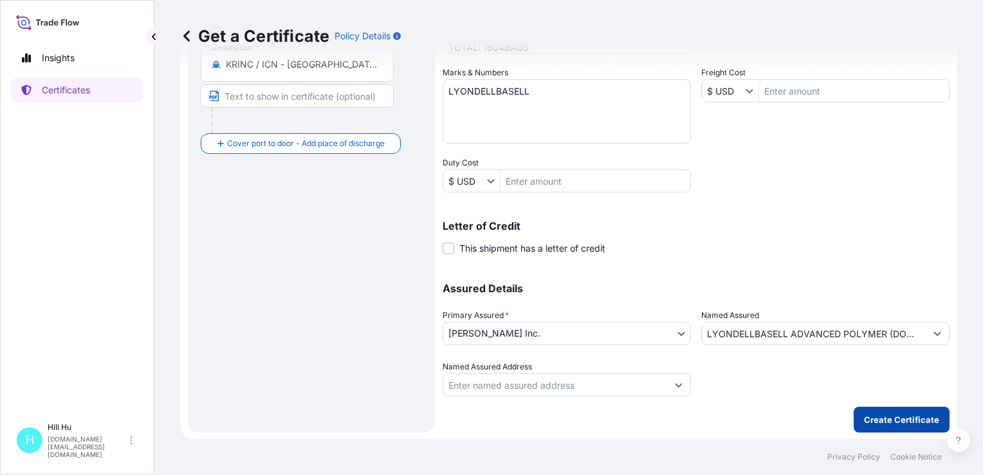
click at [883, 416] on p "Create Certificate" at bounding box center [901, 419] width 75 height 13
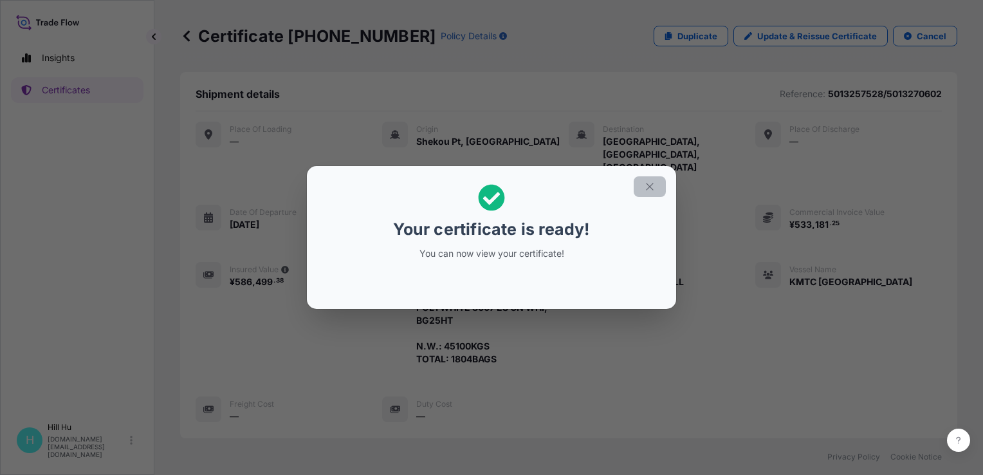
click at [649, 187] on icon "button" at bounding box center [649, 186] width 7 height 7
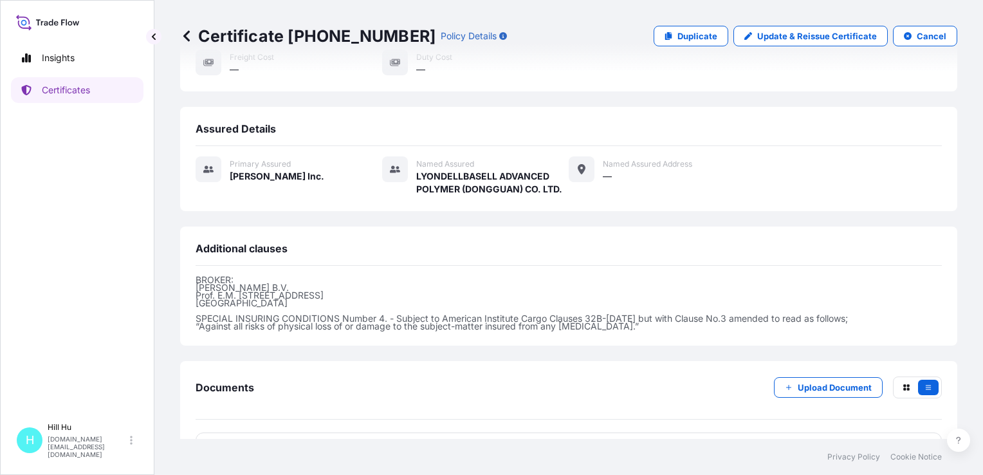
scroll to position [359, 0]
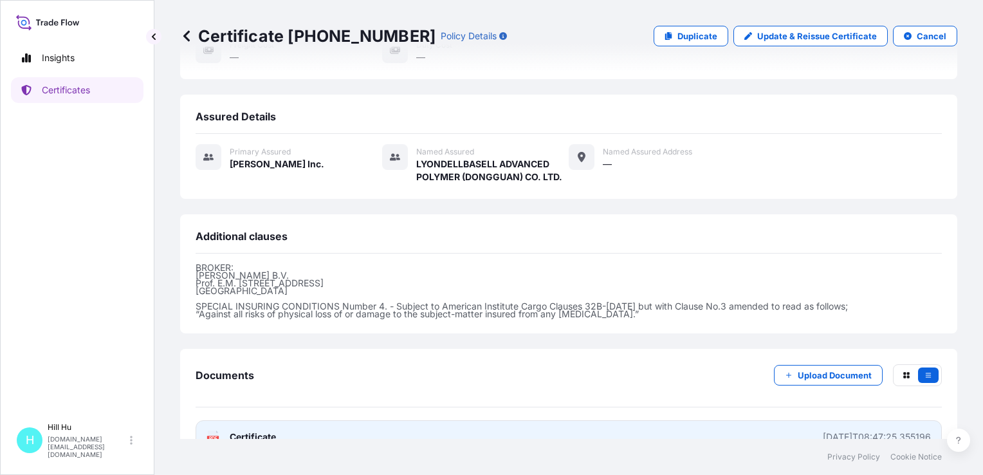
click at [264, 430] on span "Certificate" at bounding box center [253, 436] width 46 height 13
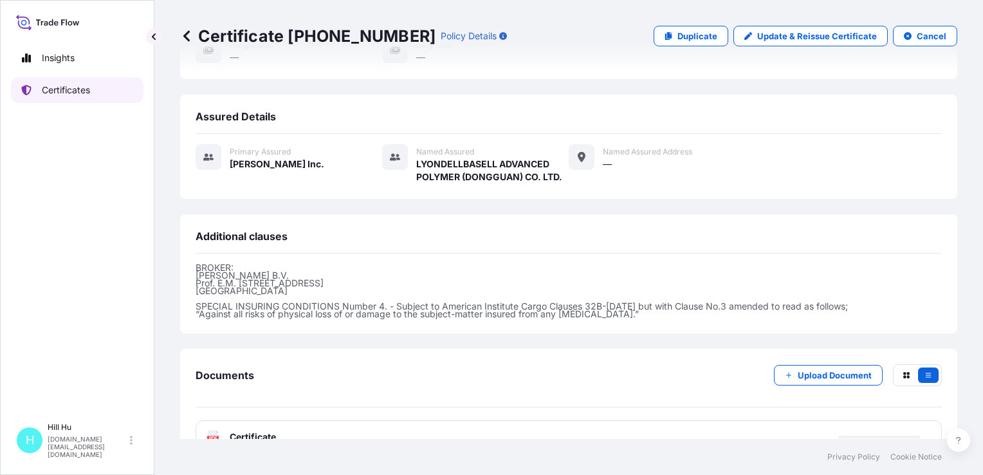
click at [76, 91] on p "Certificates" at bounding box center [66, 90] width 48 height 13
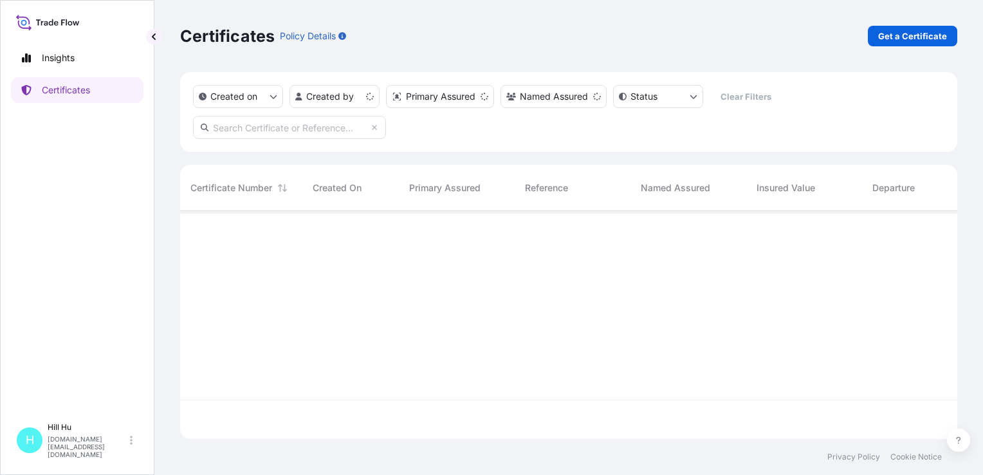
scroll to position [225, 767]
click at [917, 33] on p "Get a Certificate" at bounding box center [912, 36] width 69 height 13
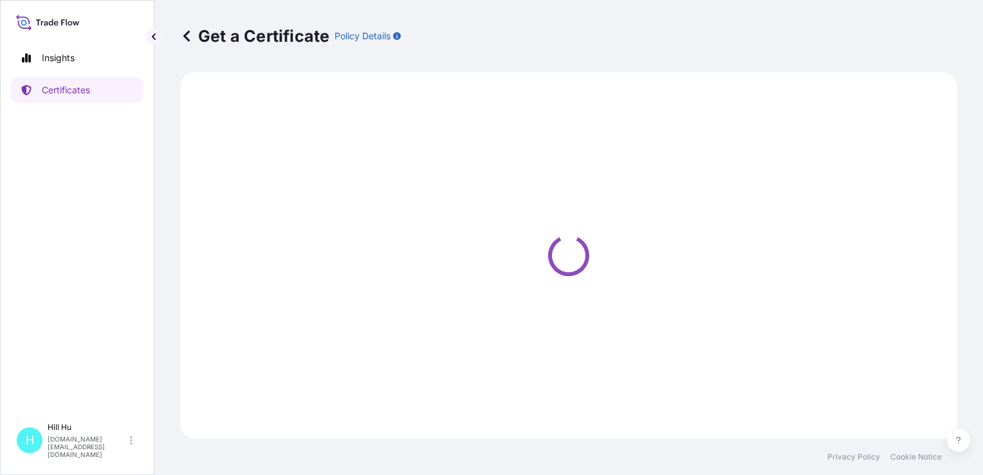
select select "Sea"
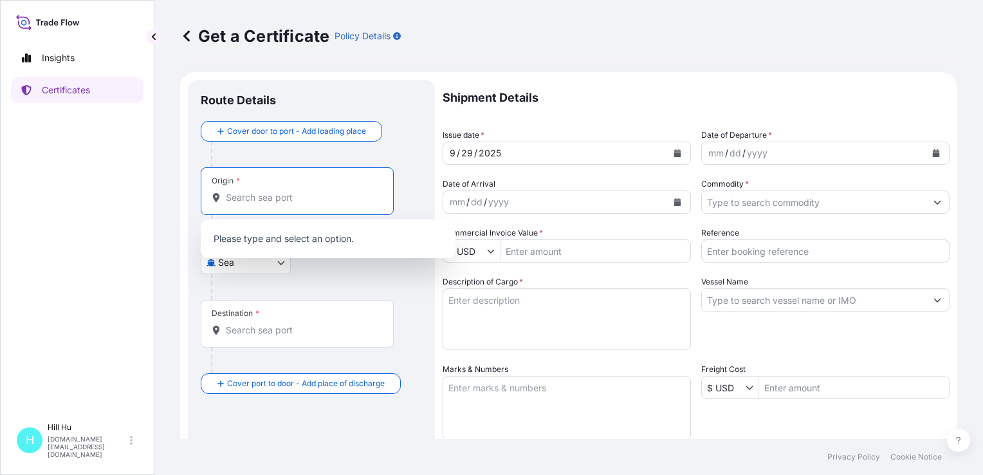
click at [255, 194] on input "Origin *" at bounding box center [302, 197] width 152 height 13
type input "s"
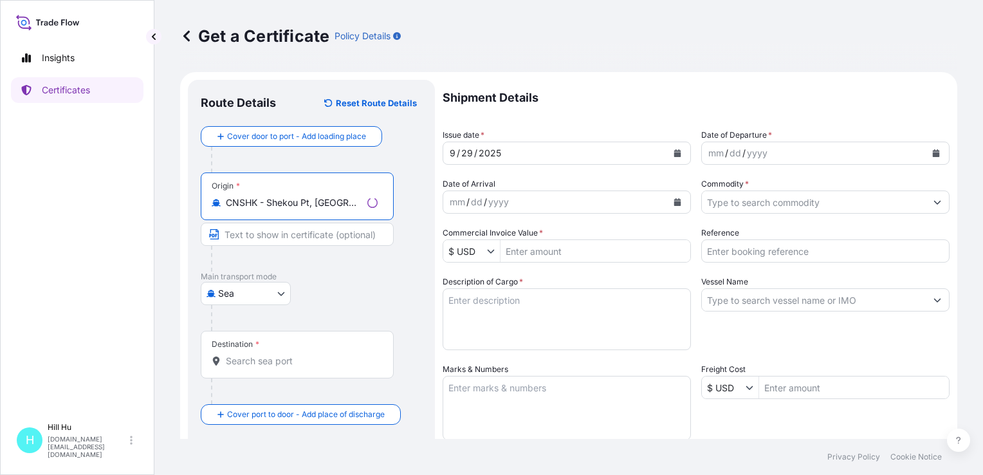
type input "CNSHK - Shekou Pt, China"
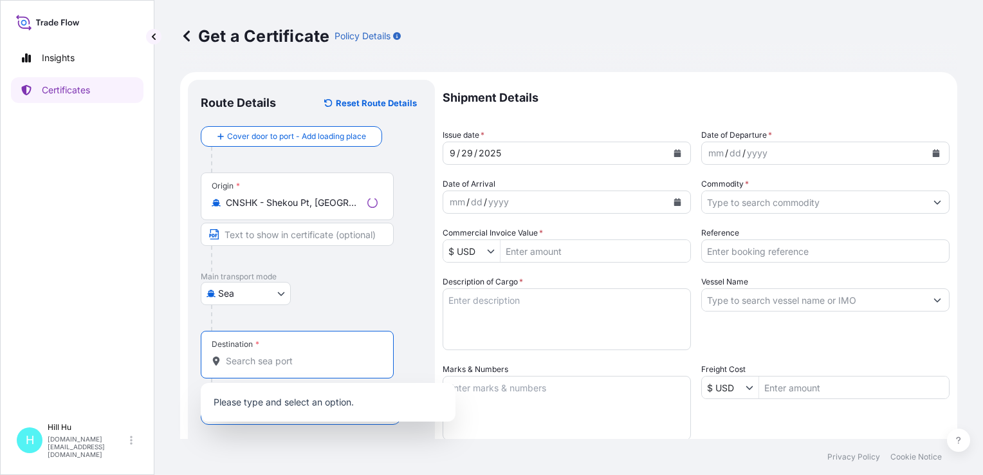
click at [244, 356] on input "Destination *" at bounding box center [302, 360] width 152 height 13
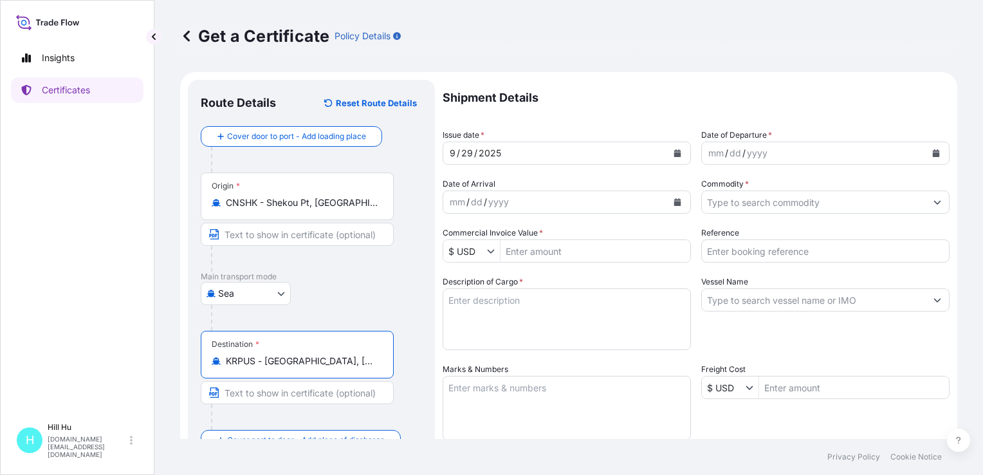
type input "KRPUS - Busan, Korea, South"
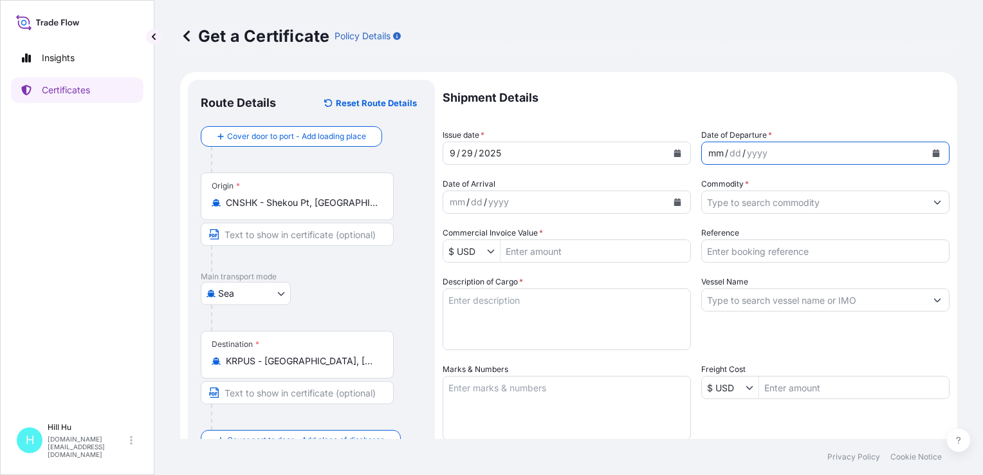
click at [764, 151] on div "mm / dd / yyyy" at bounding box center [814, 153] width 224 height 23
click at [933, 151] on icon "Calendar" at bounding box center [936, 153] width 7 height 8
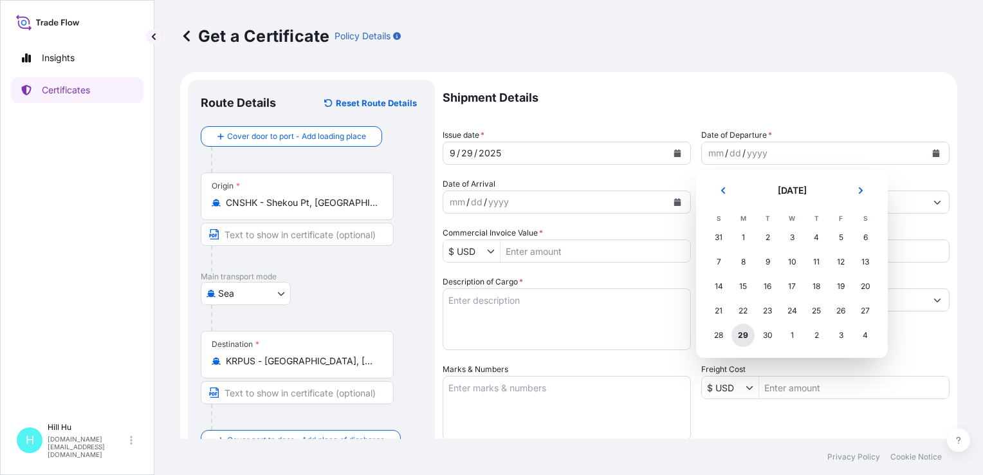
click at [741, 333] on div "29" at bounding box center [743, 335] width 23 height 23
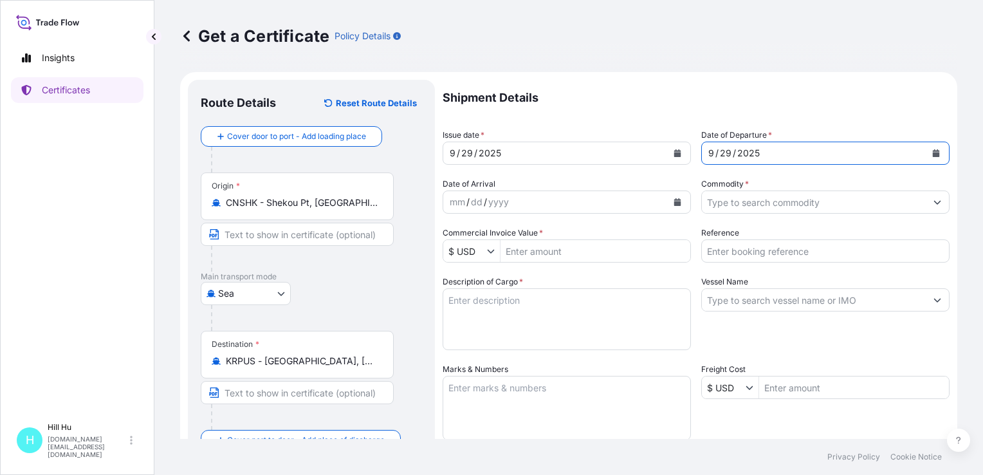
click at [751, 202] on input "Commodity *" at bounding box center [814, 201] width 224 height 23
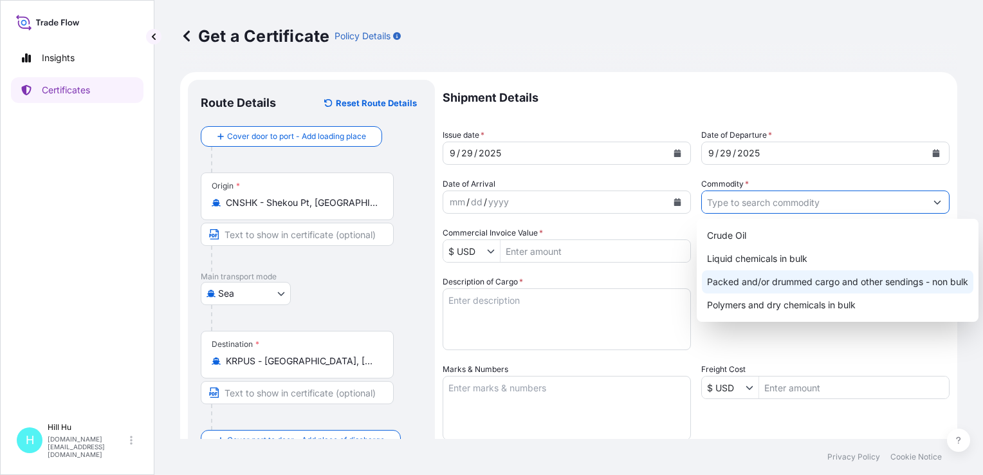
click at [775, 278] on div "Packed and/or drummed cargo and other sendings - non bulk" at bounding box center [838, 281] width 272 height 23
type input "Packed and/or drummed cargo and other sendings - non bulk"
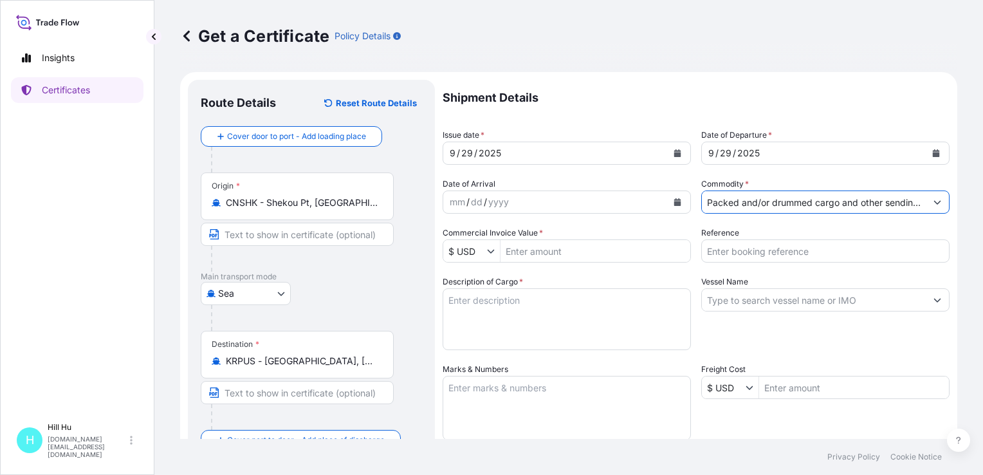
click at [492, 252] on icon "Show suggestions" at bounding box center [491, 251] width 8 height 8
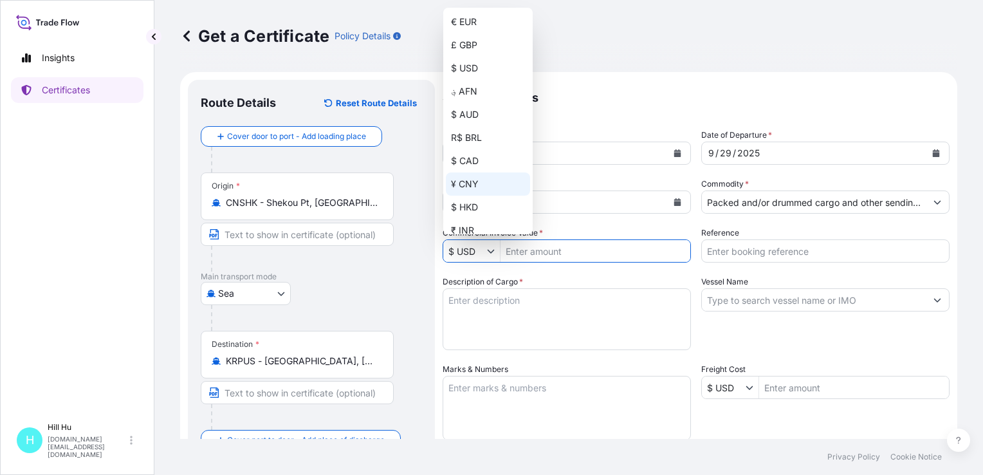
click at [463, 182] on div "¥ CNY" at bounding box center [488, 183] width 84 height 23
type input "¥ CNY"
click at [466, 183] on div "¥ CNY" at bounding box center [488, 183] width 84 height 23
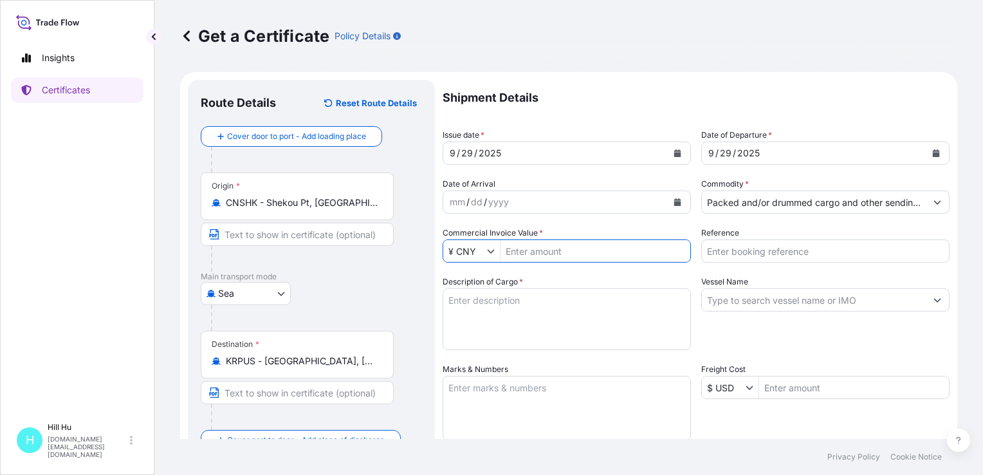
click at [547, 252] on input "Commercial Invoice Value *" at bounding box center [596, 250] width 190 height 23
paste input "311,282.82"
type input "311,282.82"
click at [736, 248] on input "Reference" at bounding box center [825, 250] width 248 height 23
paste input "5013191863"
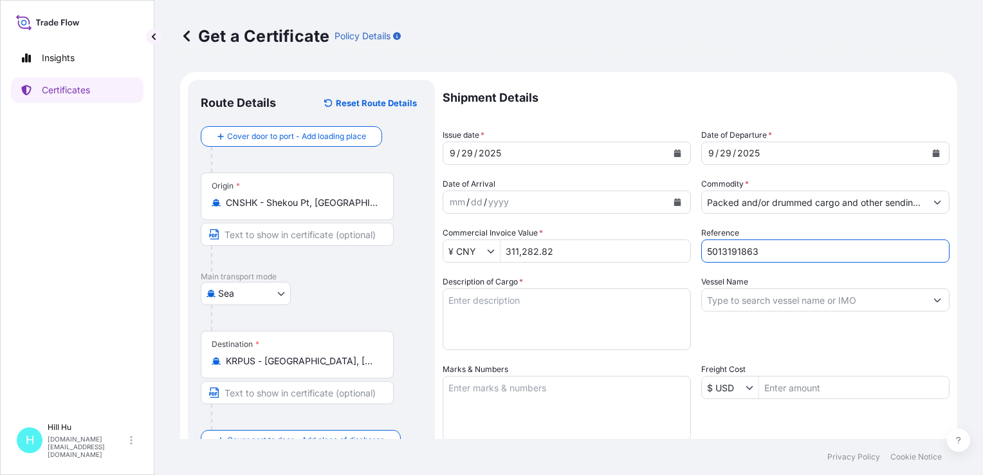
type input "5013191863"
drag, startPoint x: 456, startPoint y: 308, endPoint x: 481, endPoint y: 314, distance: 25.9
click at [456, 308] on textarea "Description of Cargo *" at bounding box center [567, 319] width 248 height 62
click at [493, 297] on textarea "Description of Cargo *" at bounding box center [567, 319] width 248 height 62
paste textarea "SCHULAMID 6 GF 30 H LW BLK 968069,BG25PL"
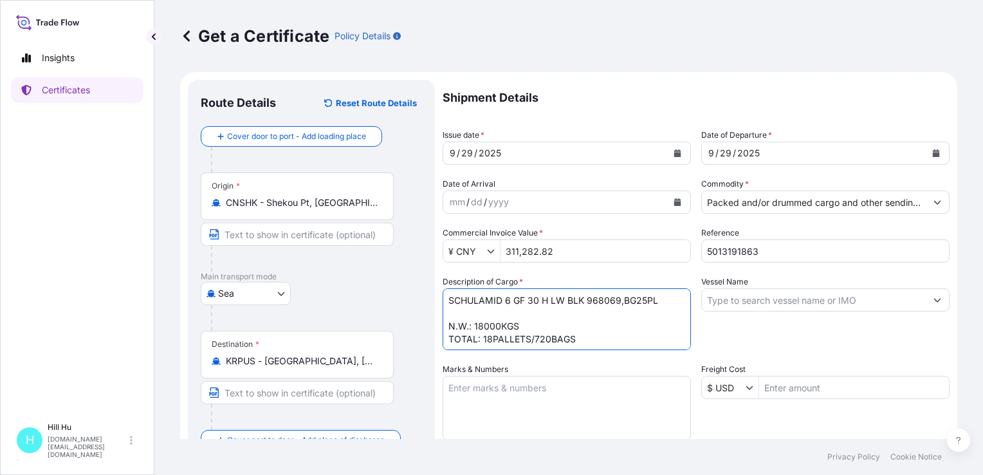
type textarea "SCHULAMID 6 GF 30 H LW BLK 968069,BG25PL N.W.: 18000KGS TOTAL: 18PALLETS/720BAGS"
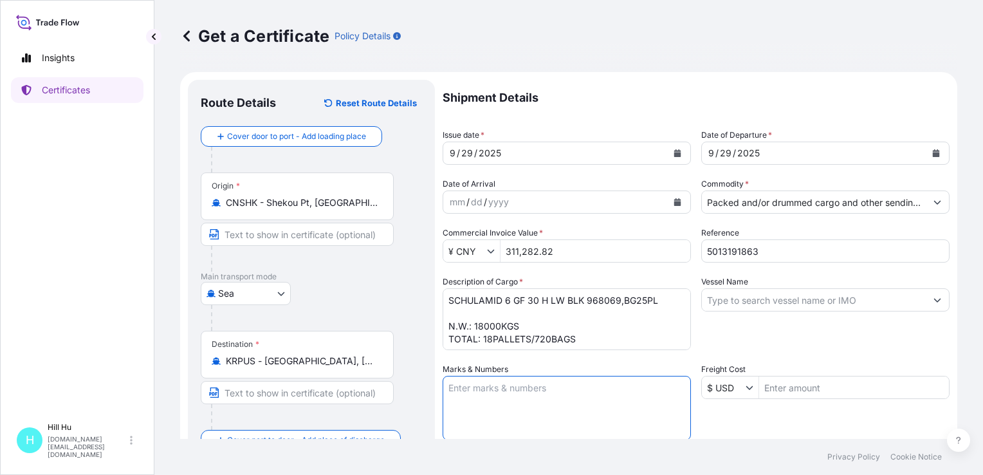
drag, startPoint x: 569, startPoint y: 414, endPoint x: 587, endPoint y: 423, distance: 19.6
click at [569, 414] on textarea "Marks & Numbers" at bounding box center [567, 408] width 248 height 64
click at [461, 378] on textarea "Marks & Numbers" at bounding box center [567, 408] width 248 height 64
paste textarea "LyondellBasell"
type textarea "LyondellBasell"
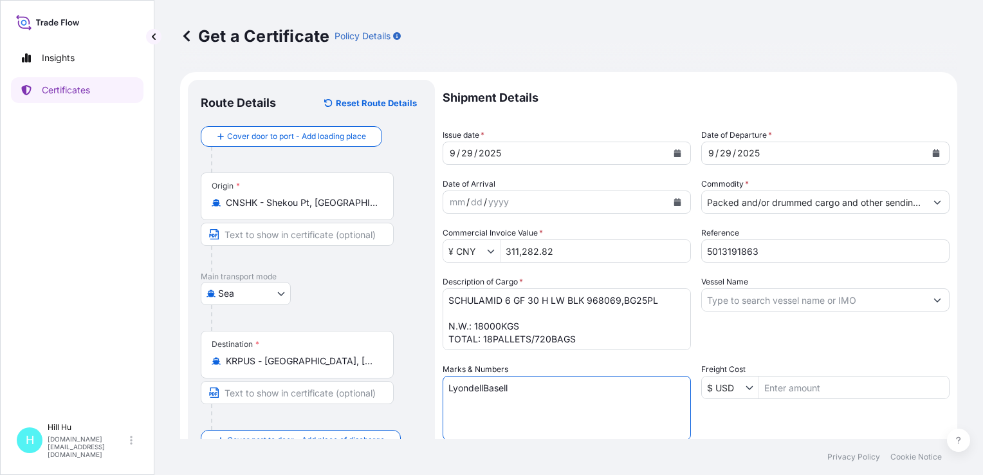
click at [776, 297] on input "Vessel Name" at bounding box center [814, 299] width 224 height 23
paste input "STARSHIP VENUS"
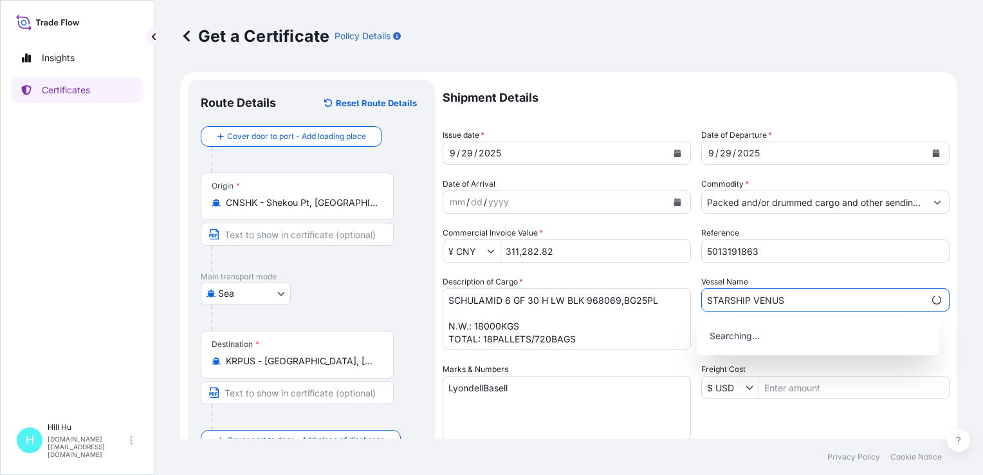
type input "STARSHIP VENUS"
click at [820, 367] on div "Freight Cost $ USD" at bounding box center [825, 381] width 248 height 36
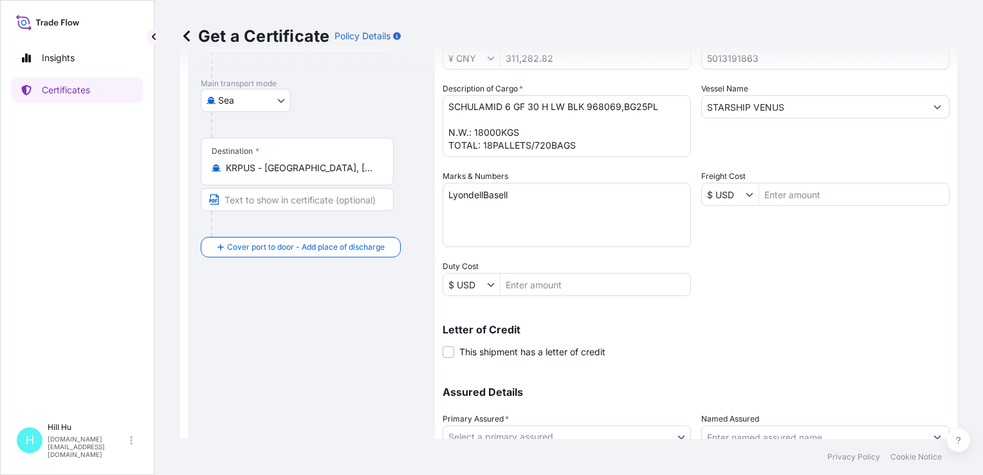
scroll to position [257, 0]
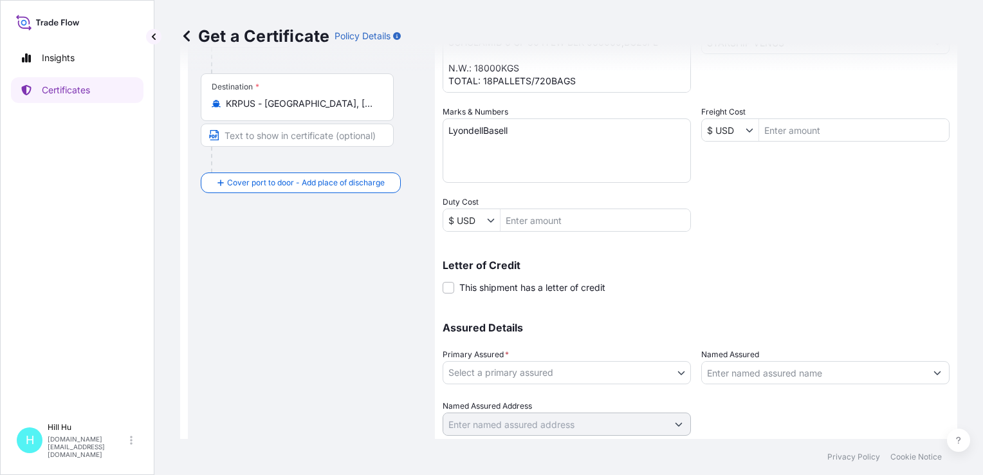
click at [517, 373] on body "0 options available. Insights Certificates H Hill Hu hill.hu@lyondellbasell.com…" at bounding box center [491, 237] width 983 height 475
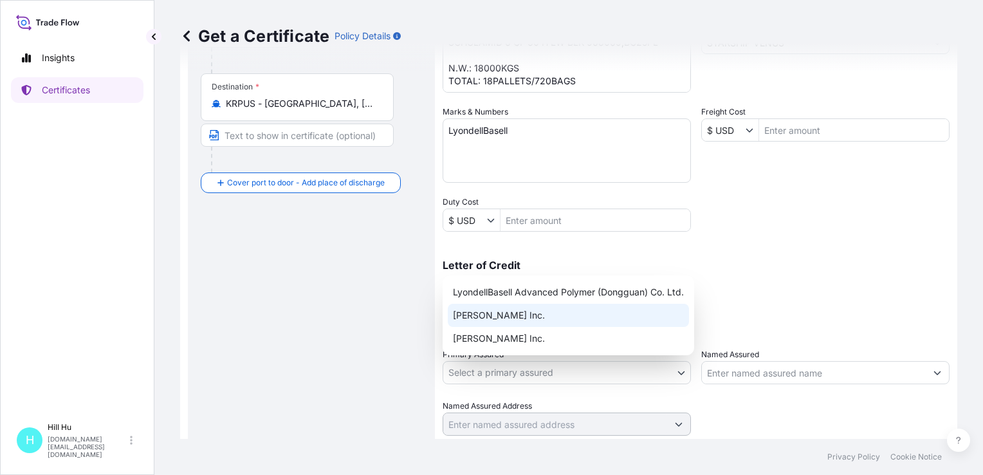
click at [513, 314] on div "A. Schulman Inc." at bounding box center [568, 315] width 241 height 23
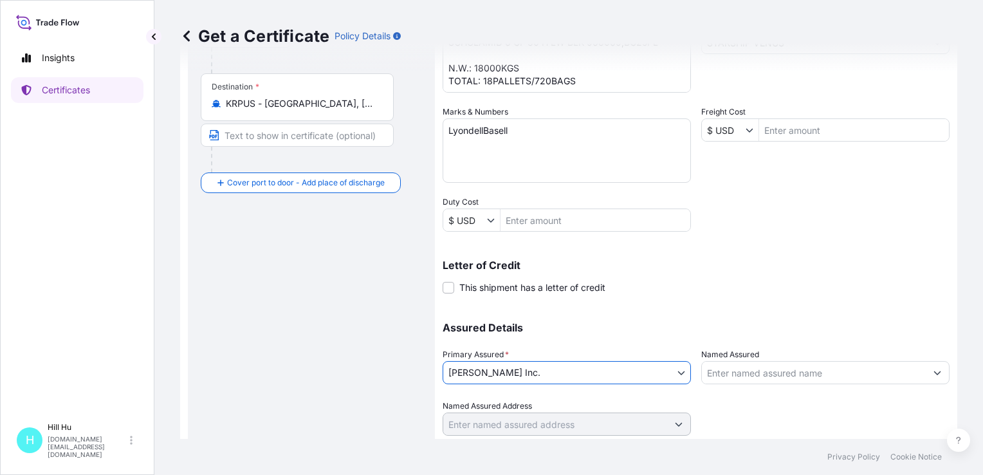
click at [772, 367] on input "Named Assured" at bounding box center [814, 372] width 224 height 23
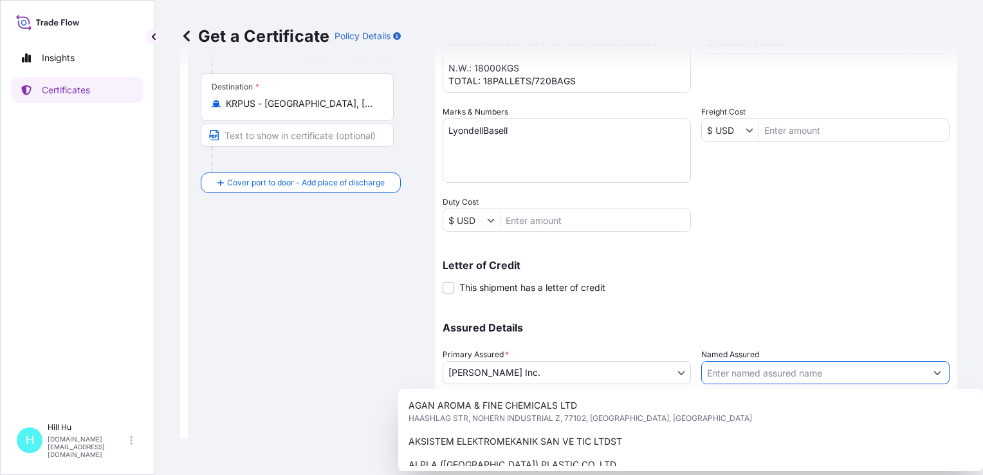
paste input "LYONDELLBASELL ADVANCED POLYMER (DONGGUAN) CO. LTD."
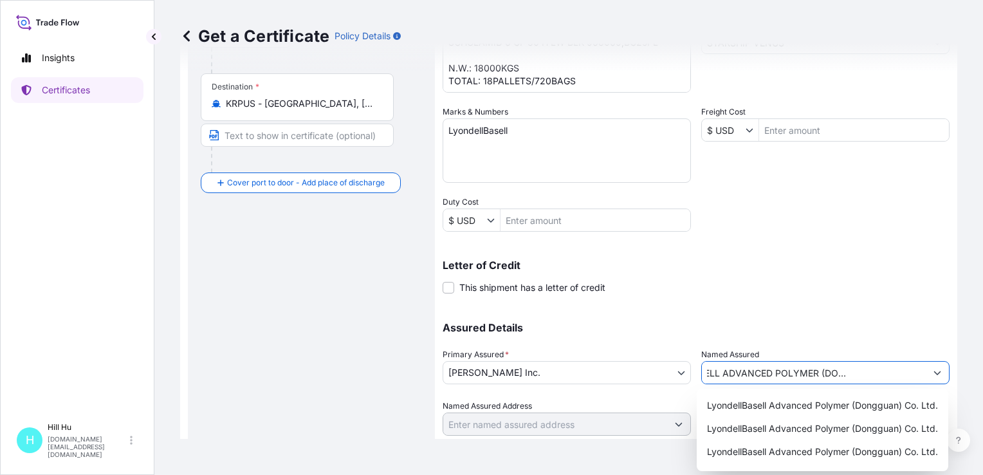
scroll to position [0, 0]
drag, startPoint x: 787, startPoint y: 376, endPoint x: 661, endPoint y: 373, distance: 126.1
click at [661, 373] on div "Assured Details Primary Assured * A. Schulman Inc. LyondellBasell Advanced Poly…" at bounding box center [696, 371] width 507 height 129
type input "LYONDELLBASELL ADVANCED POLYMER (DONGGUAN) CO. LTD."
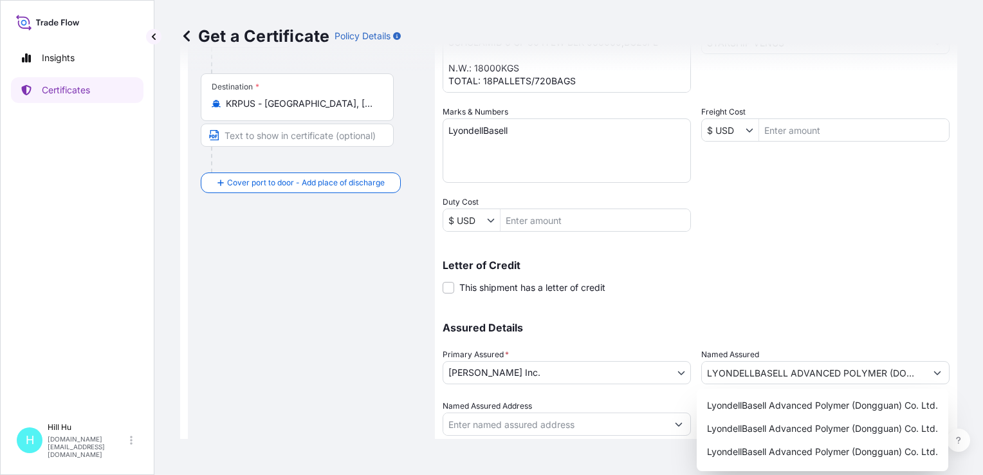
click at [803, 309] on div "Assured Details Primary Assured * A. Schulman Inc. LyondellBasell Advanced Poly…" at bounding box center [696, 371] width 507 height 129
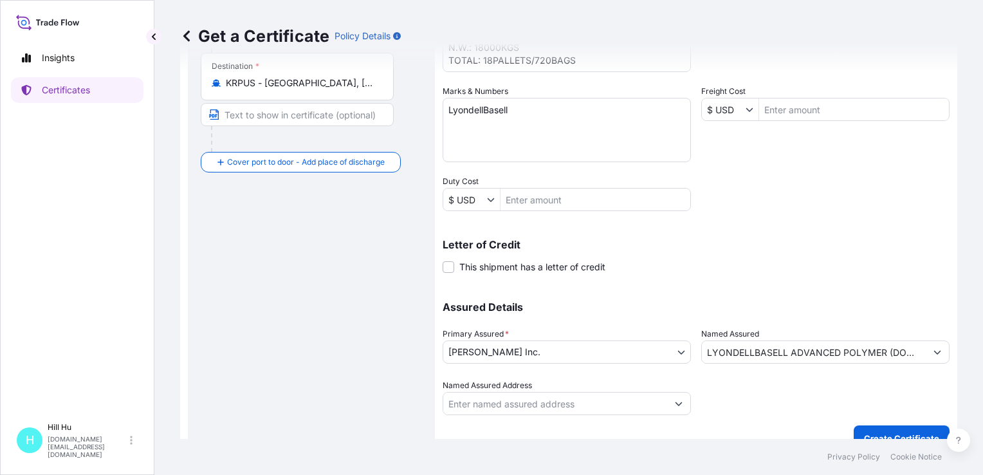
scroll to position [297, 0]
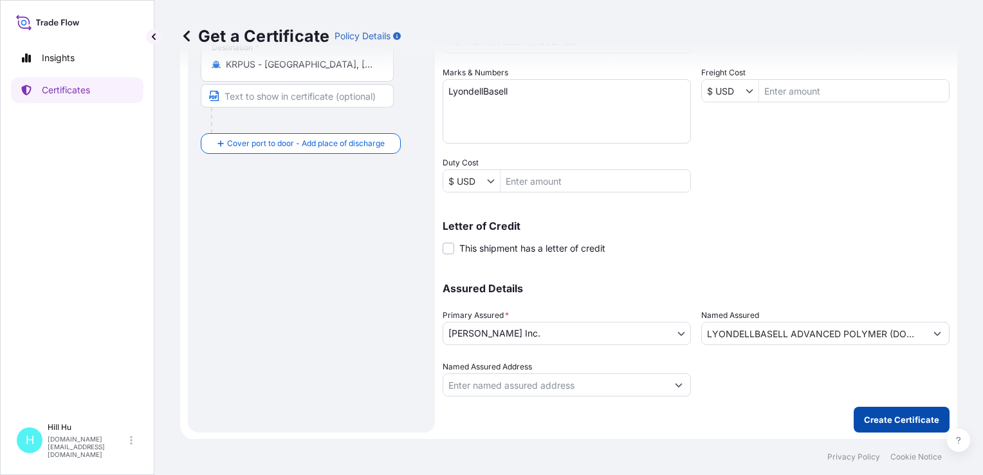
click at [871, 420] on p "Create Certificate" at bounding box center [901, 419] width 75 height 13
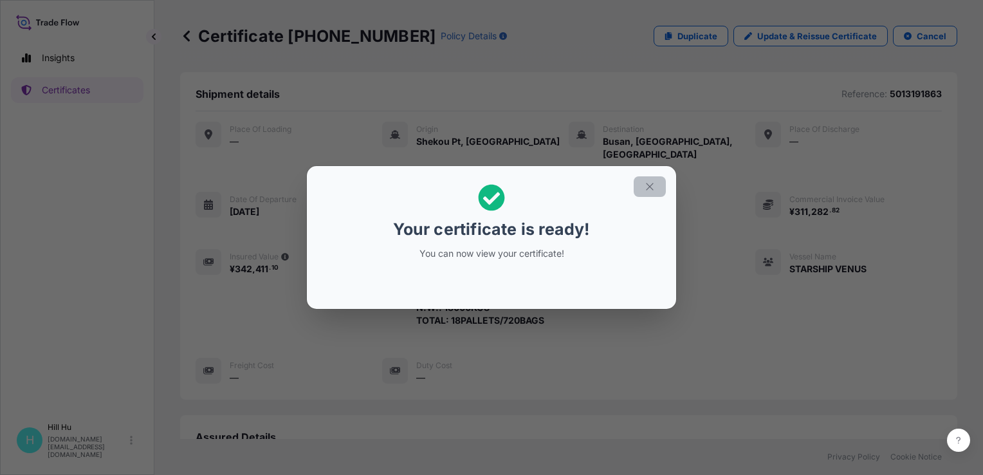
click at [645, 186] on icon "button" at bounding box center [650, 187] width 12 height 12
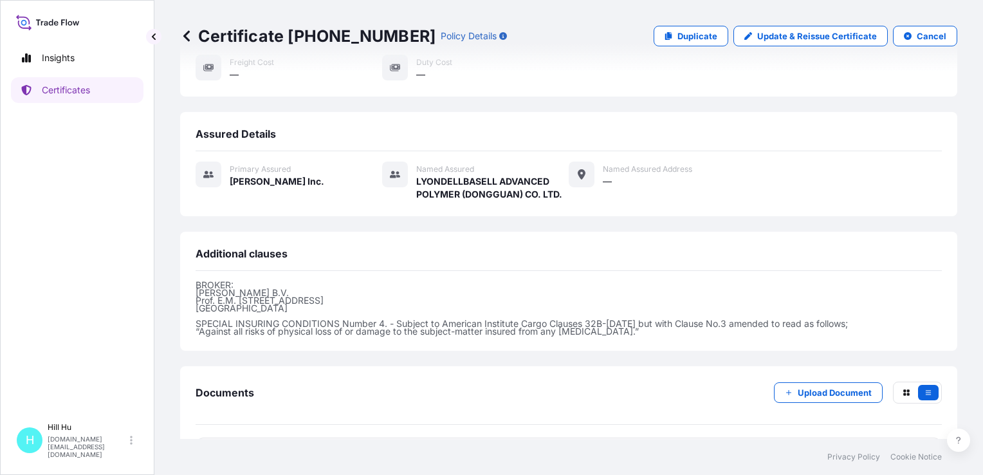
scroll to position [333, 0]
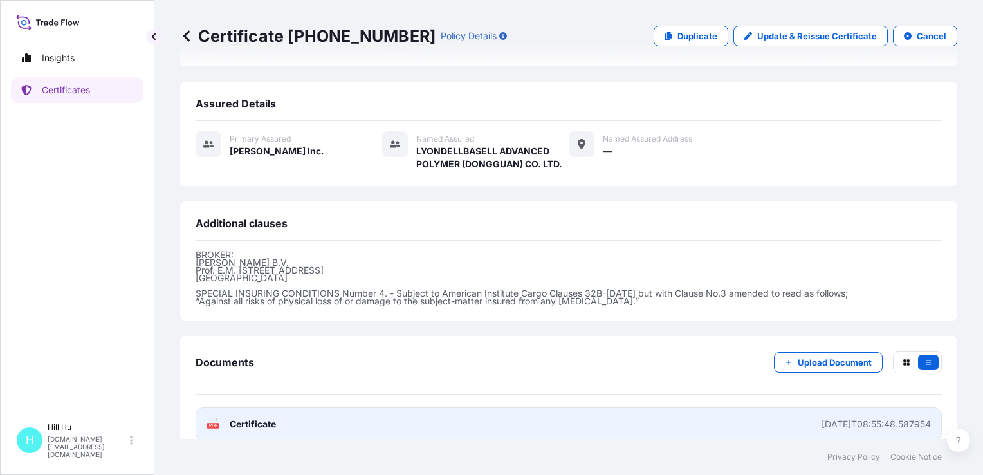
click at [247, 418] on span "Certificate" at bounding box center [253, 424] width 46 height 13
